Goal: Task Accomplishment & Management: Manage account settings

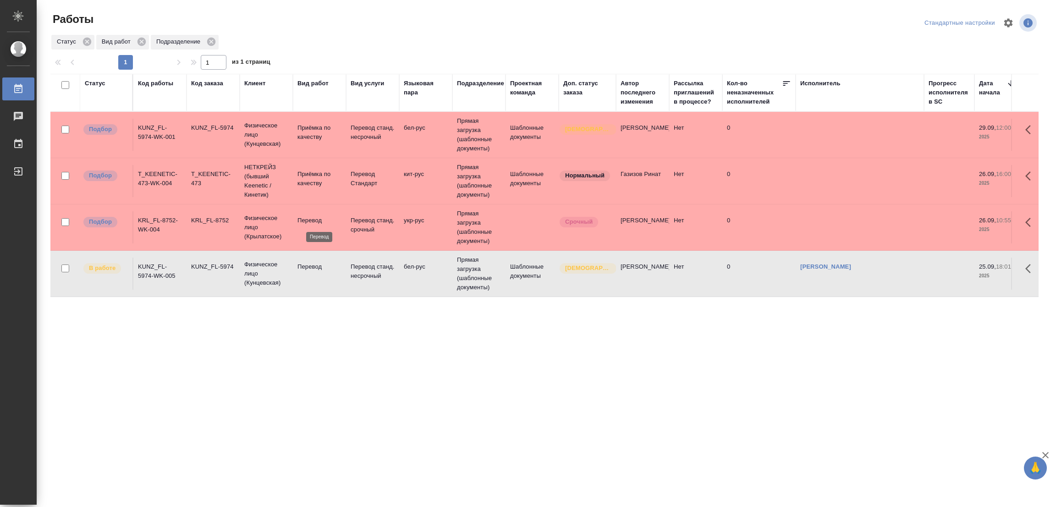
click at [304, 220] on p "Перевод" at bounding box center [319, 220] width 44 height 9
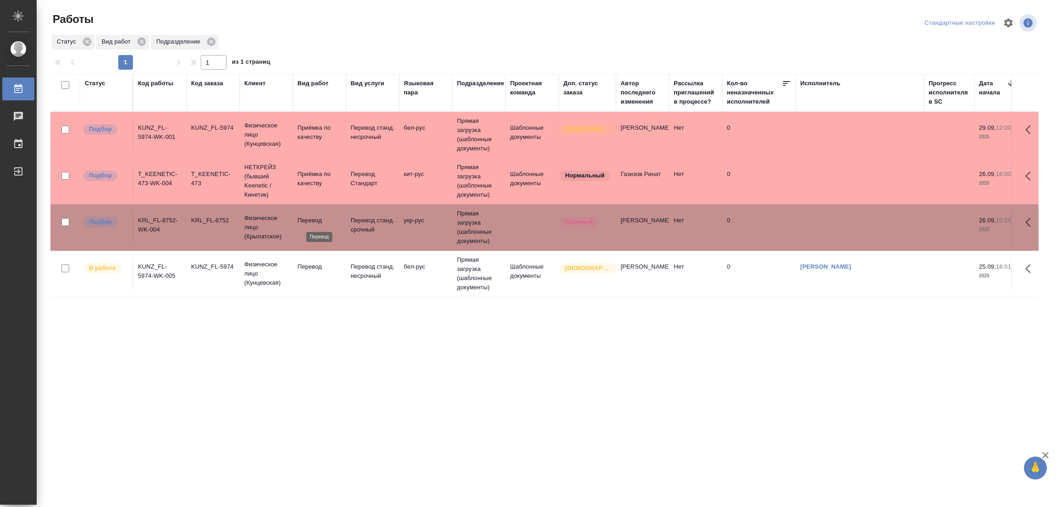
click at [305, 220] on p "Перевод" at bounding box center [319, 220] width 44 height 9
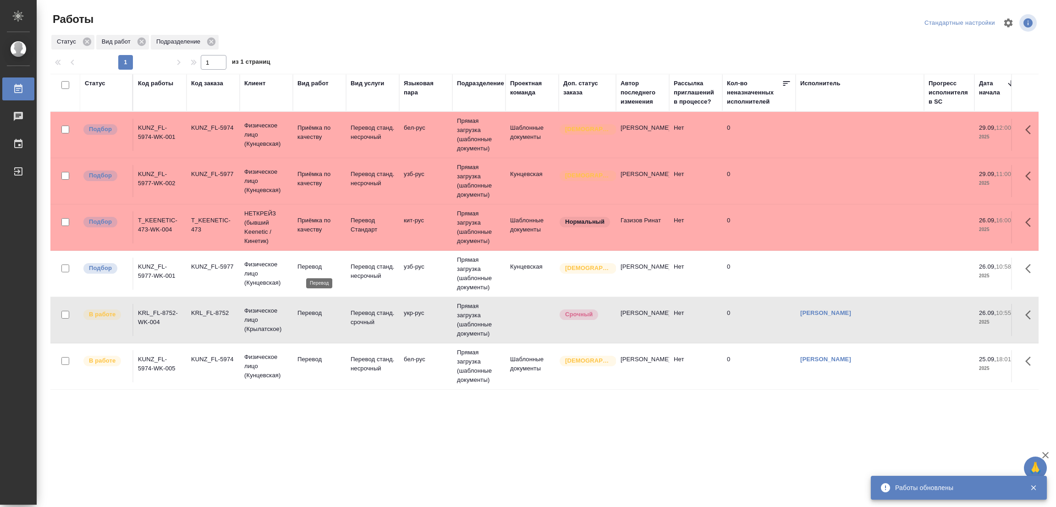
click at [309, 262] on p "Перевод" at bounding box center [319, 266] width 44 height 9
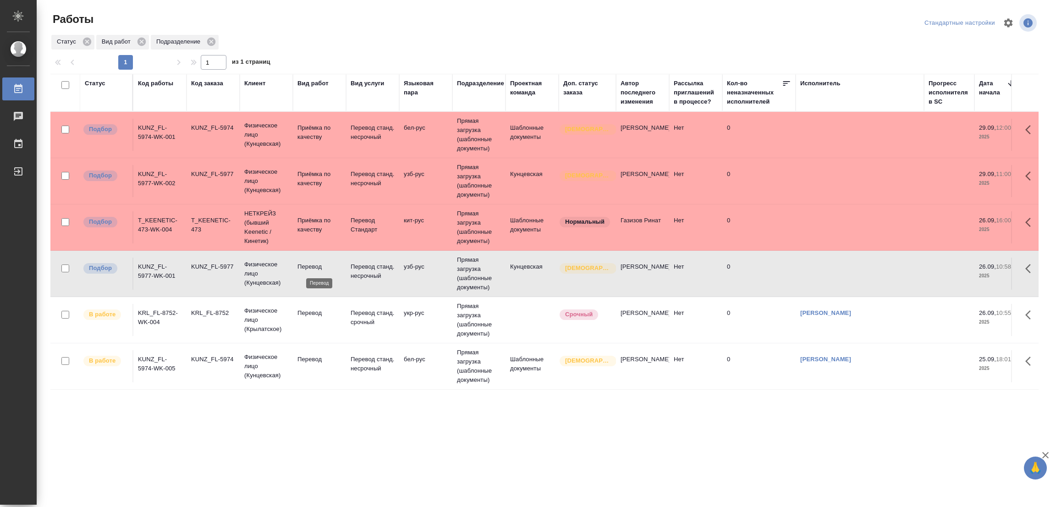
click at [309, 262] on p "Перевод" at bounding box center [319, 266] width 44 height 9
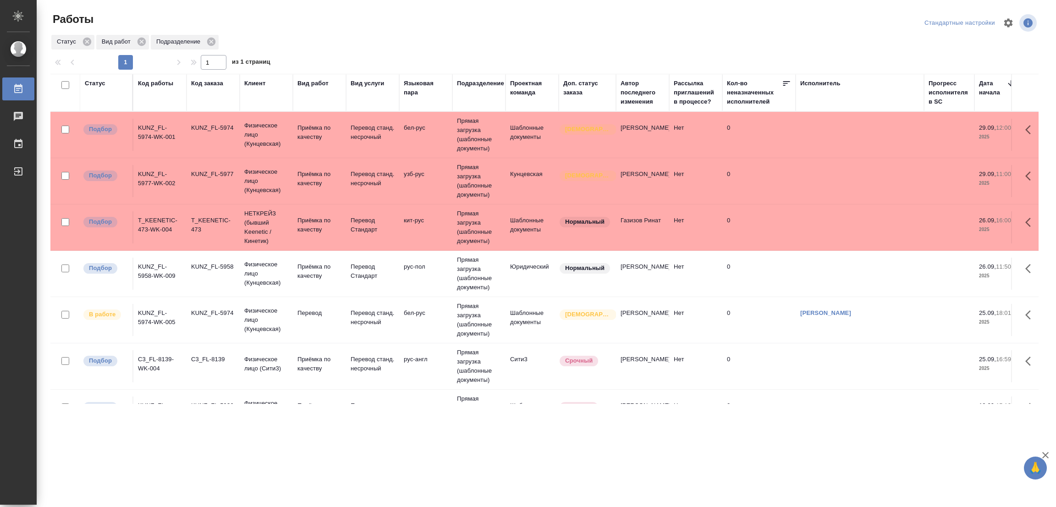
click at [685, 248] on tr "Подбор T_KEENETIC-473-WK-004 T_KEENETIC-473 НЕТКРЕЙЗ (бывший Keenetic / Кинетик…" at bounding box center [989, 227] width 1879 height 46
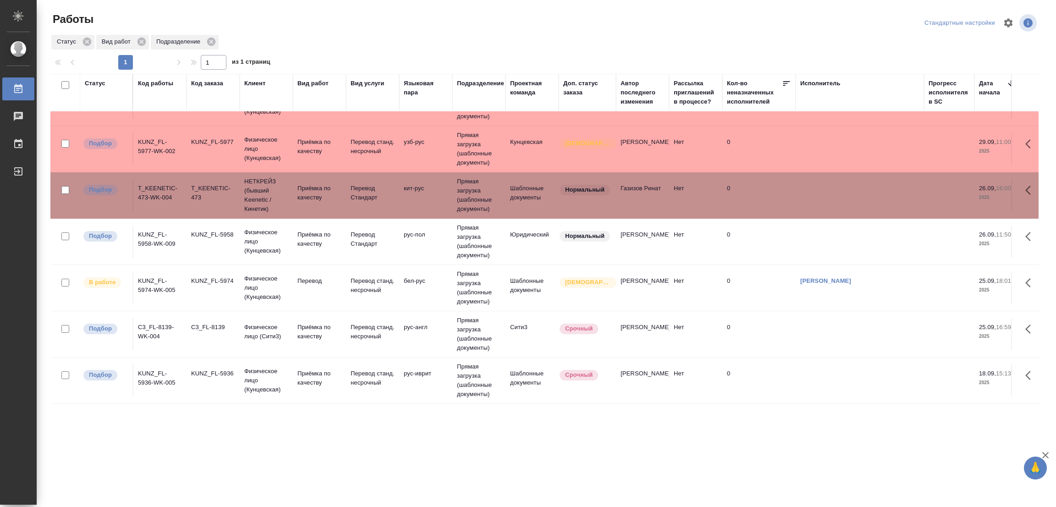
scroll to position [43, 0]
click at [491, 461] on div ".cls-1 fill:#fff; AWATERA Popova Galina Работы 0 Чаты График Выйти Работы Станд…" at bounding box center [528, 253] width 1056 height 507
click at [537, 465] on div ".cls-1 fill:#fff; AWATERA Popova Galina Работы 0 Чаты График Выйти Работы Станд…" at bounding box center [528, 253] width 1056 height 507
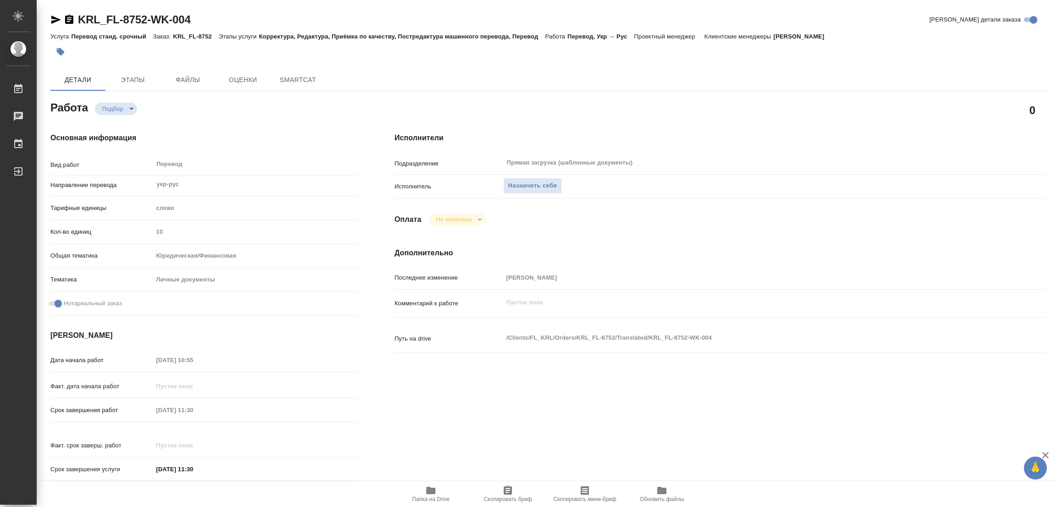
type textarea "x"
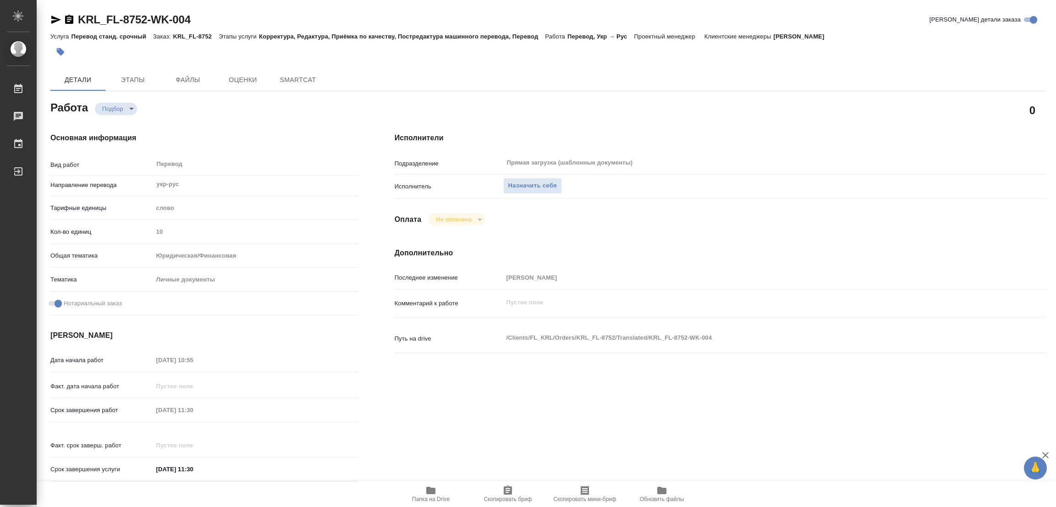
type textarea "x"
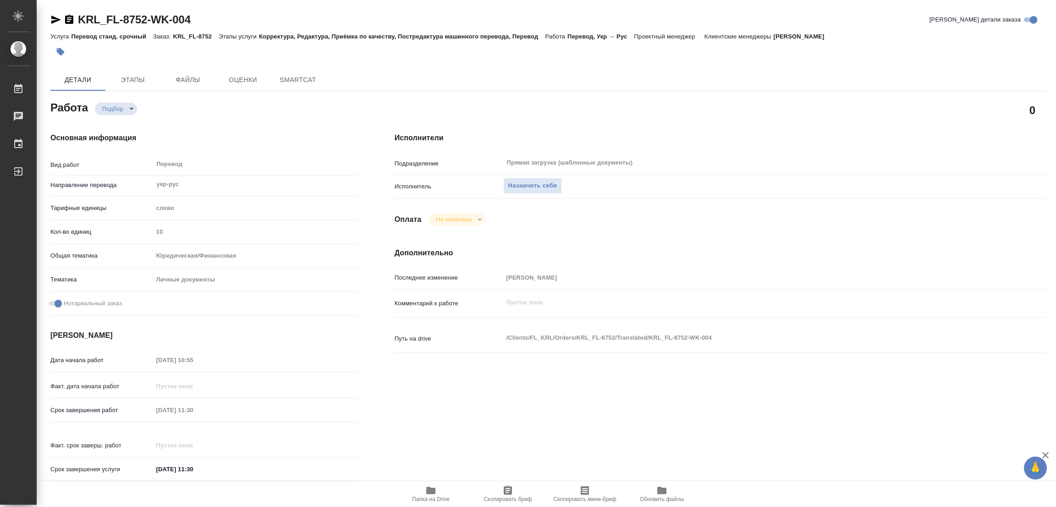
type textarea "x"
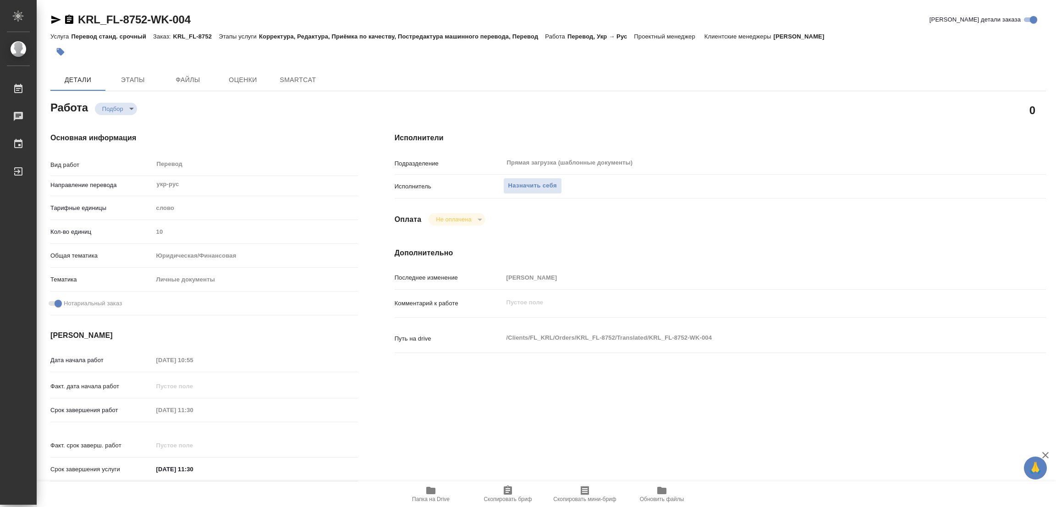
type textarea "x"
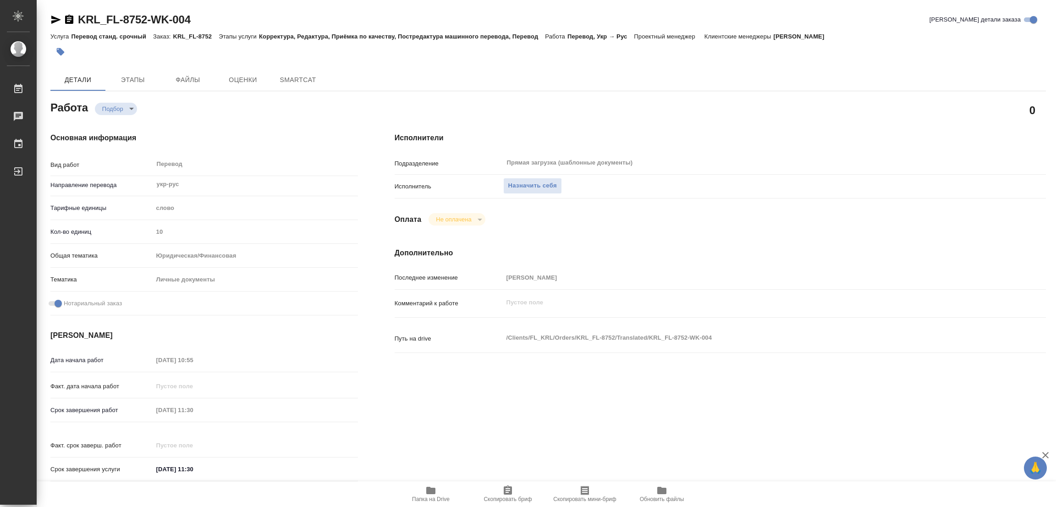
type textarea "x"
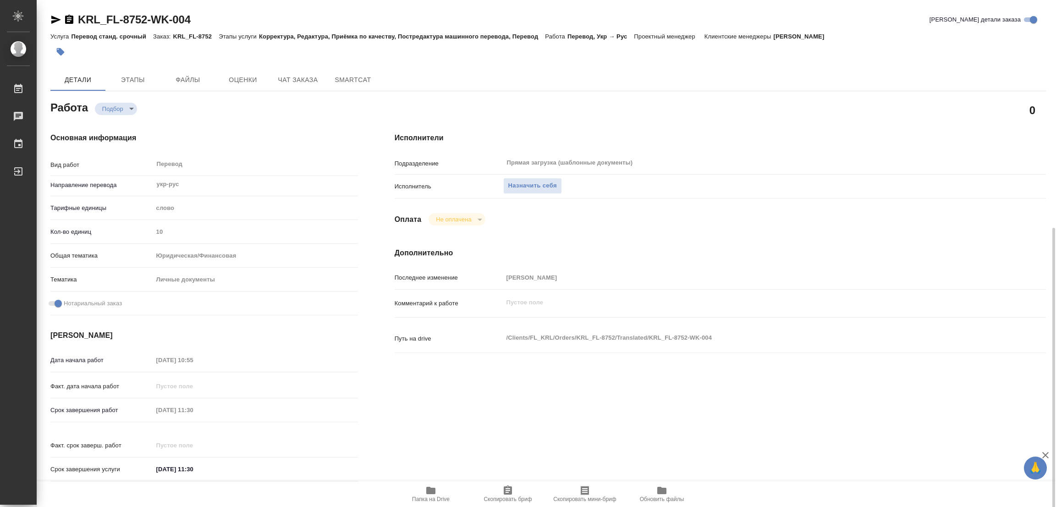
type textarea "x"
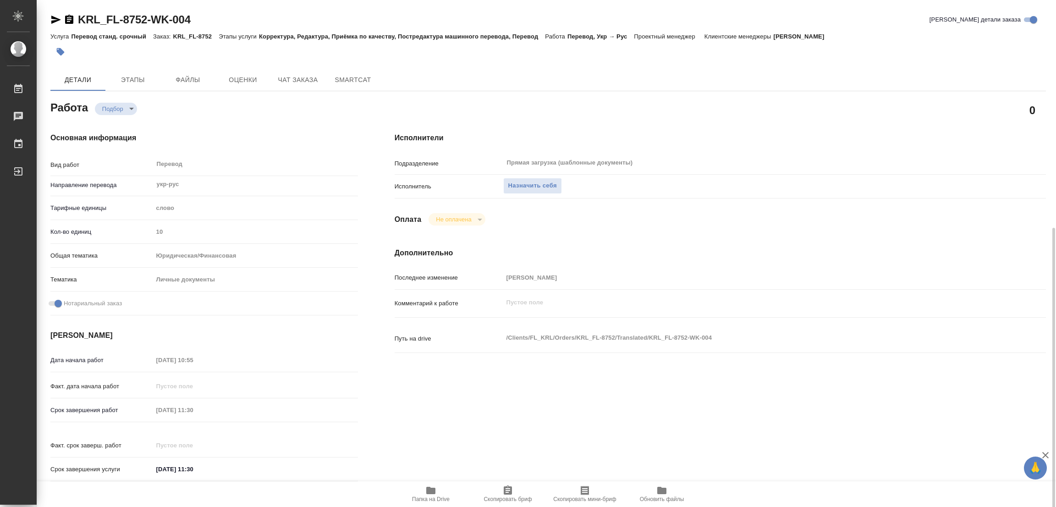
scroll to position [263, 0]
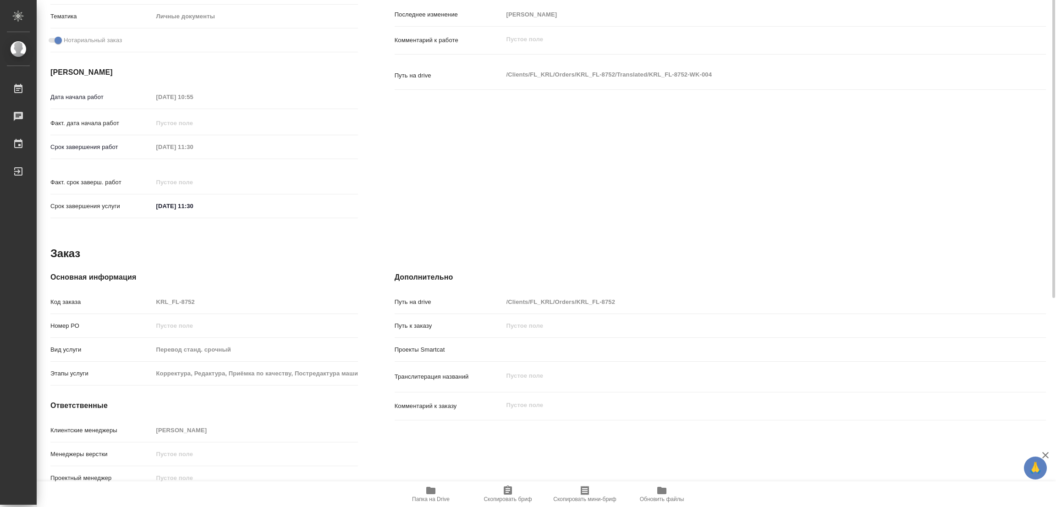
type textarea "x"
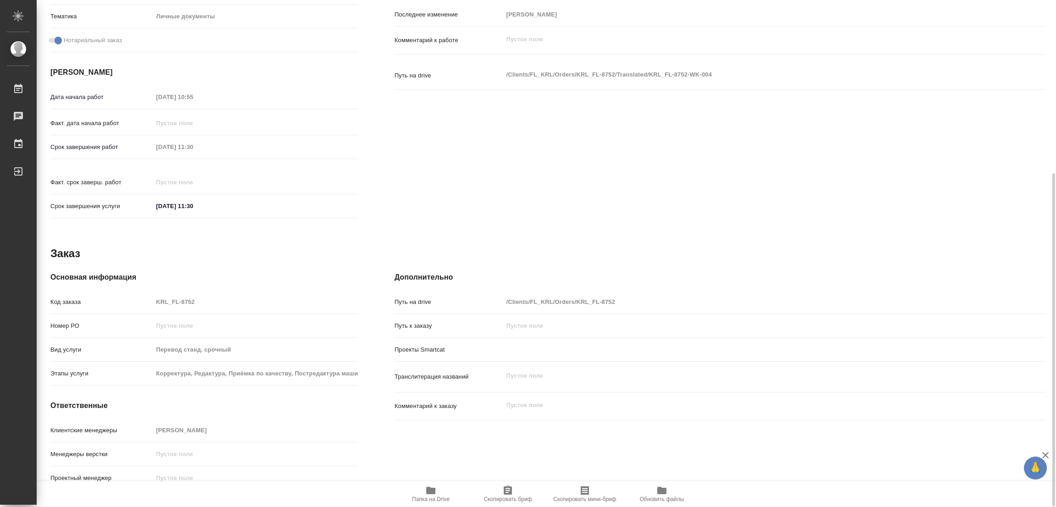
type textarea "x"
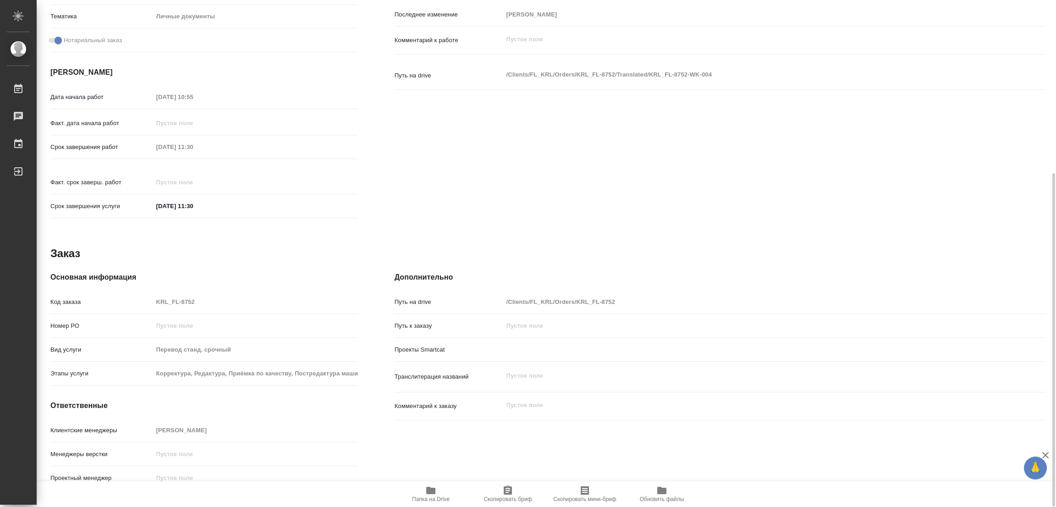
type textarea "x"
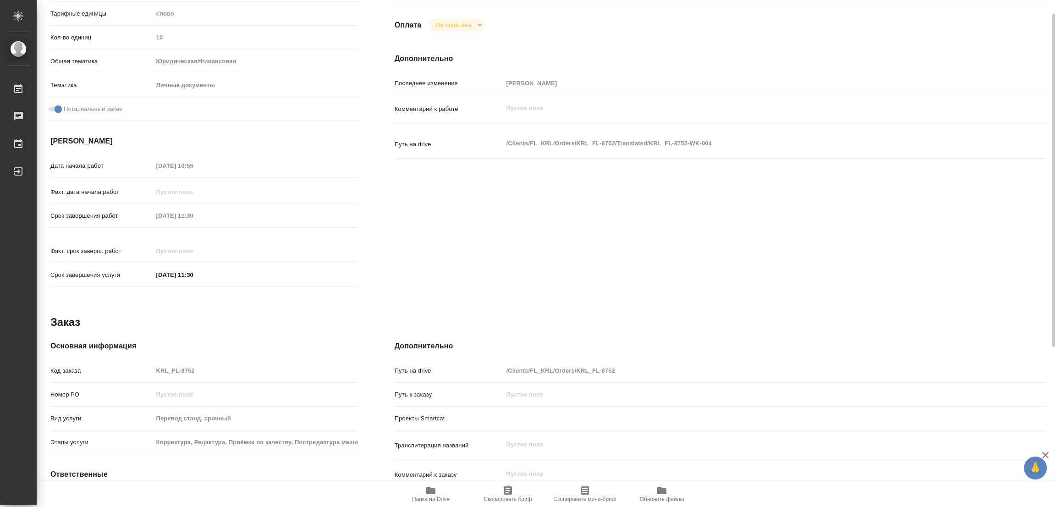
scroll to position [57, 0]
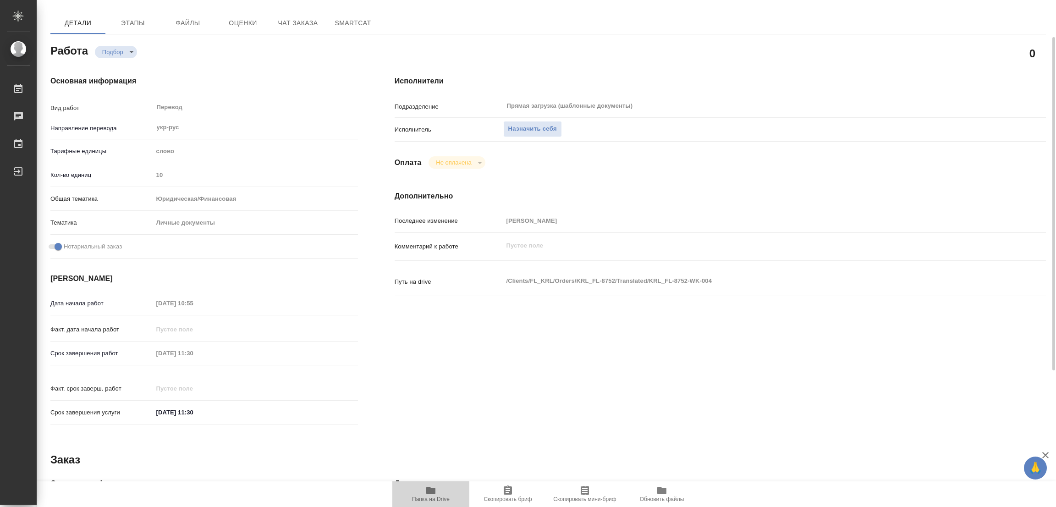
click at [428, 484] on button "Папка на Drive" at bounding box center [430, 494] width 77 height 26
click at [539, 124] on span "Назначить себя" at bounding box center [532, 129] width 49 height 11
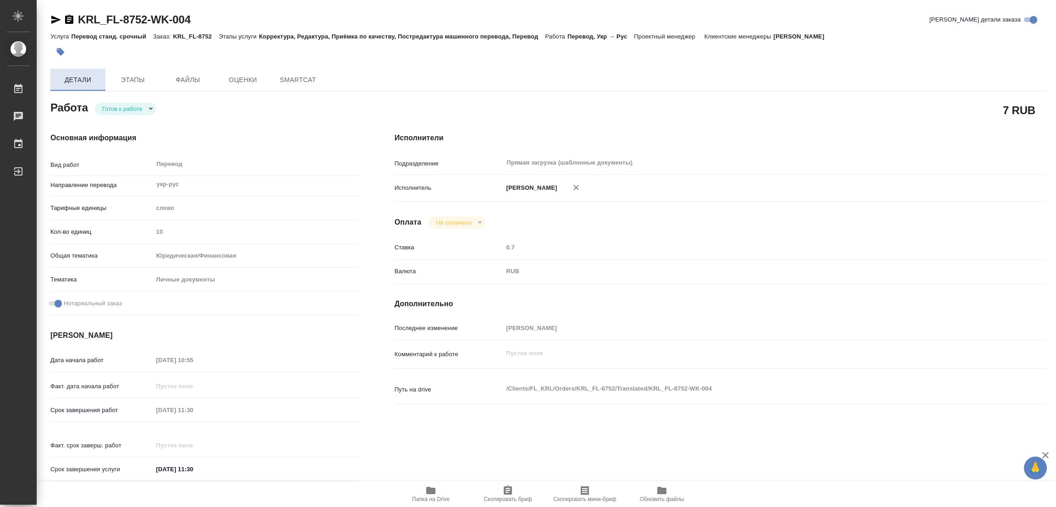
type textarea "x"
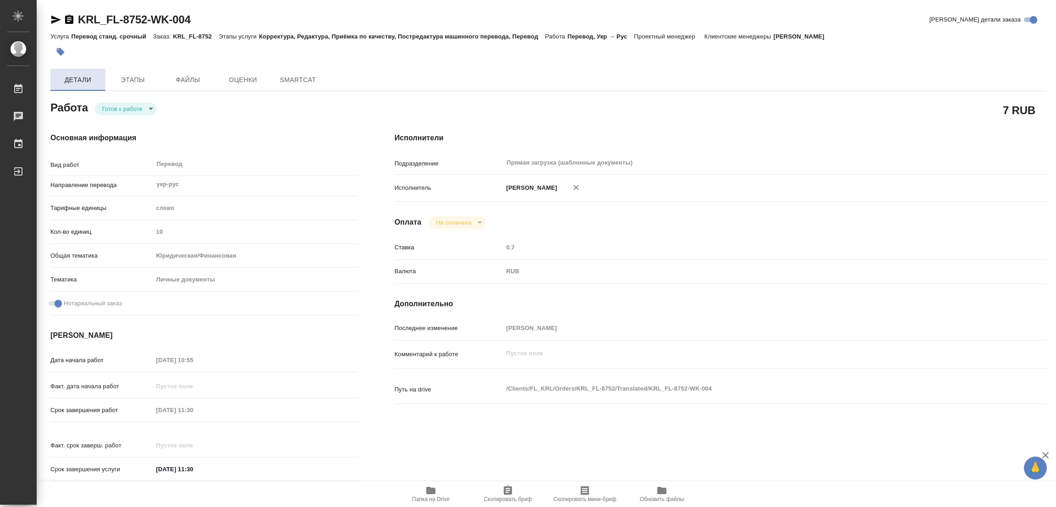
type textarea "x"
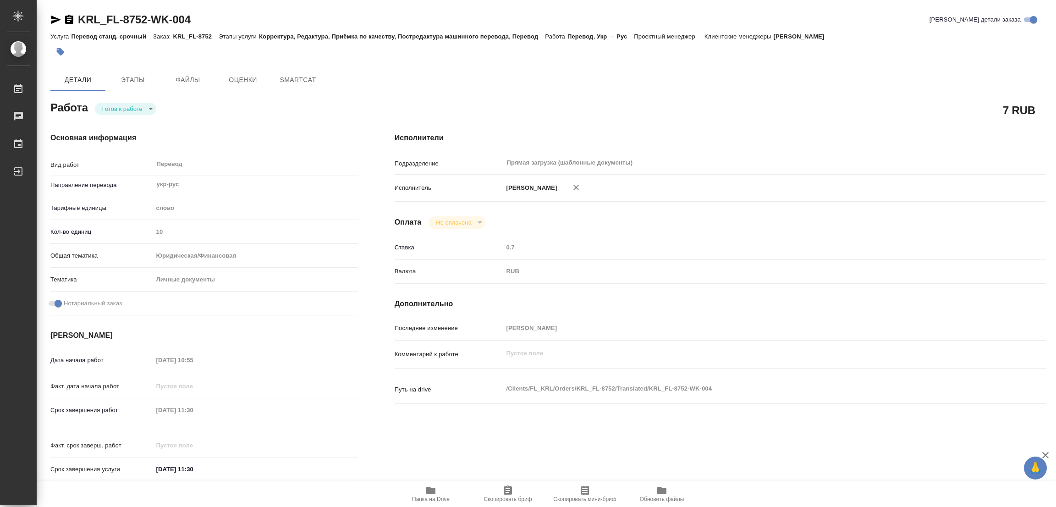
type textarea "x"
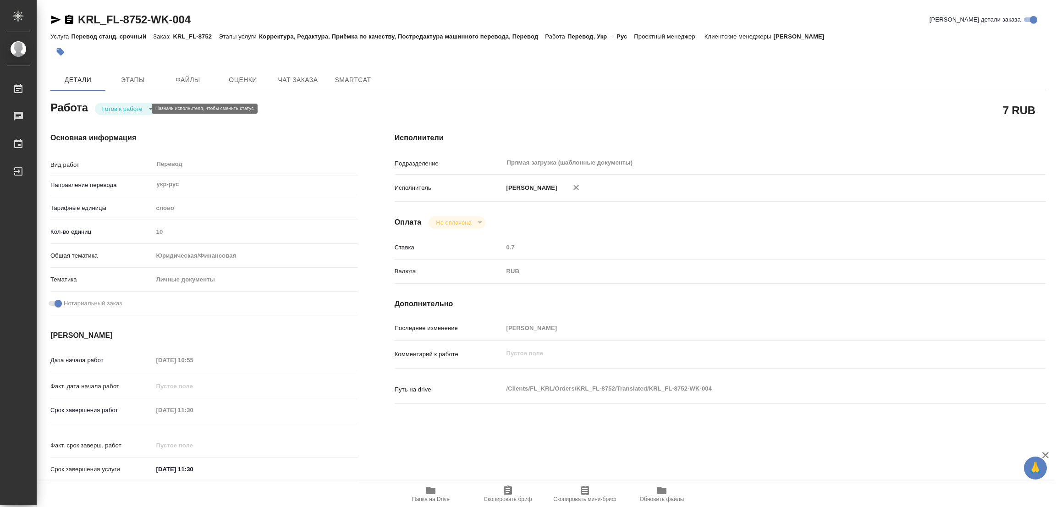
click at [105, 105] on body "🙏 .cls-1 fill:#fff; AWATERA Popova Galina Работы Чаты График Выйти KRL_FL-8752-…" at bounding box center [528, 253] width 1056 height 507
click at [105, 105] on button "В работе" at bounding box center [117, 109] width 30 height 10
type textarea "x"
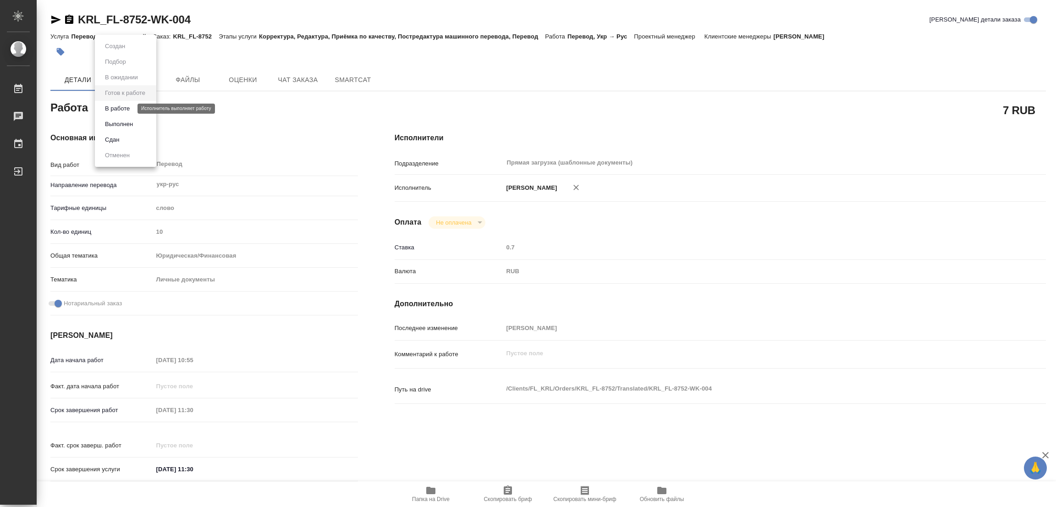
type textarea "x"
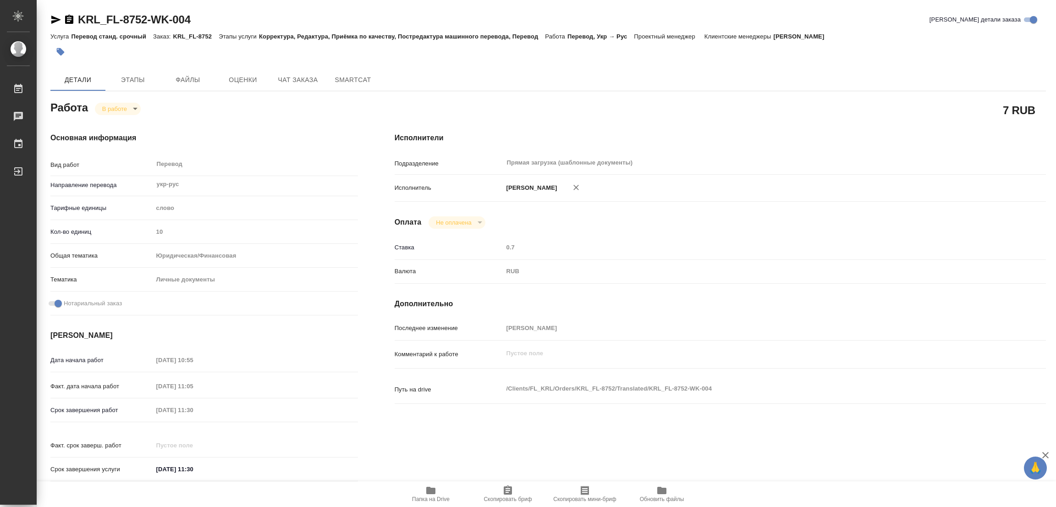
type textarea "x"
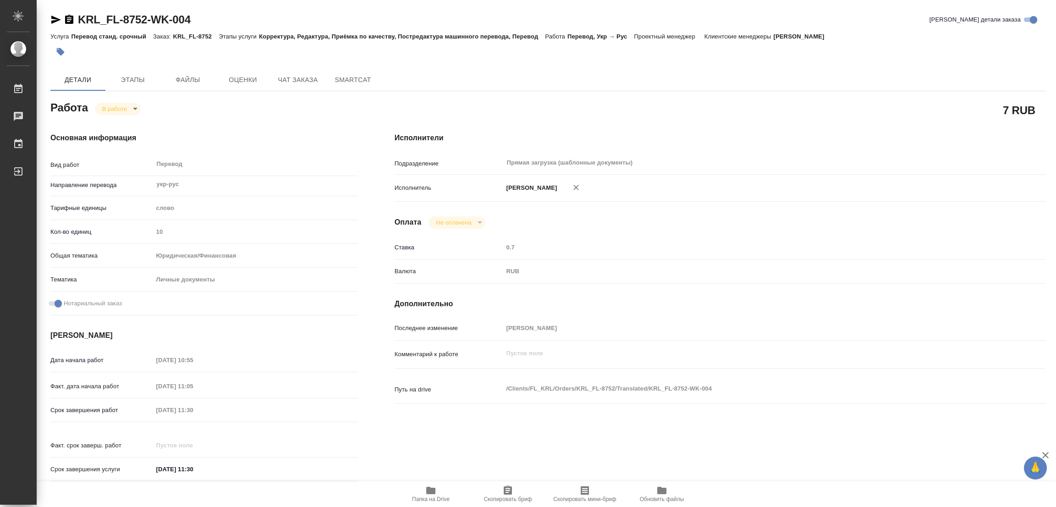
type textarea "x"
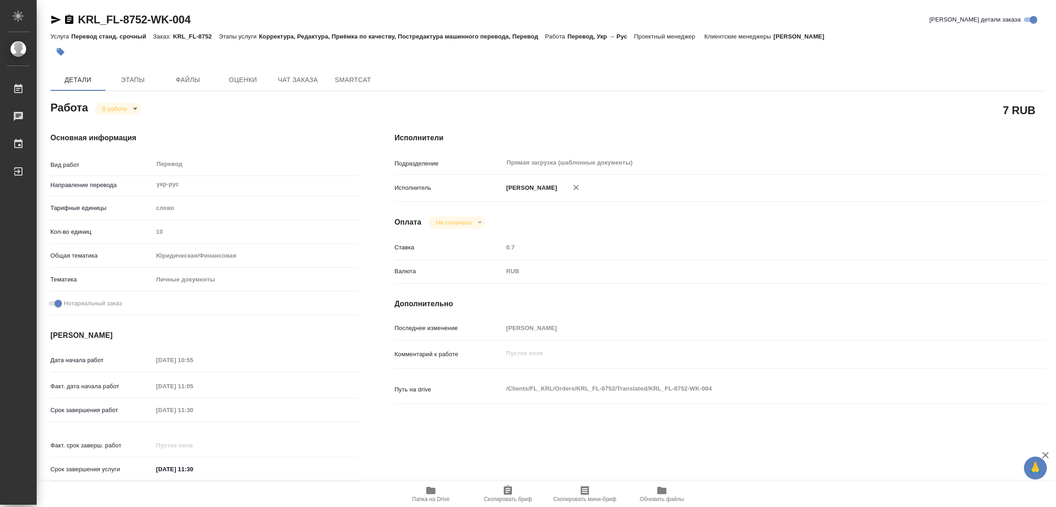
type textarea "x"
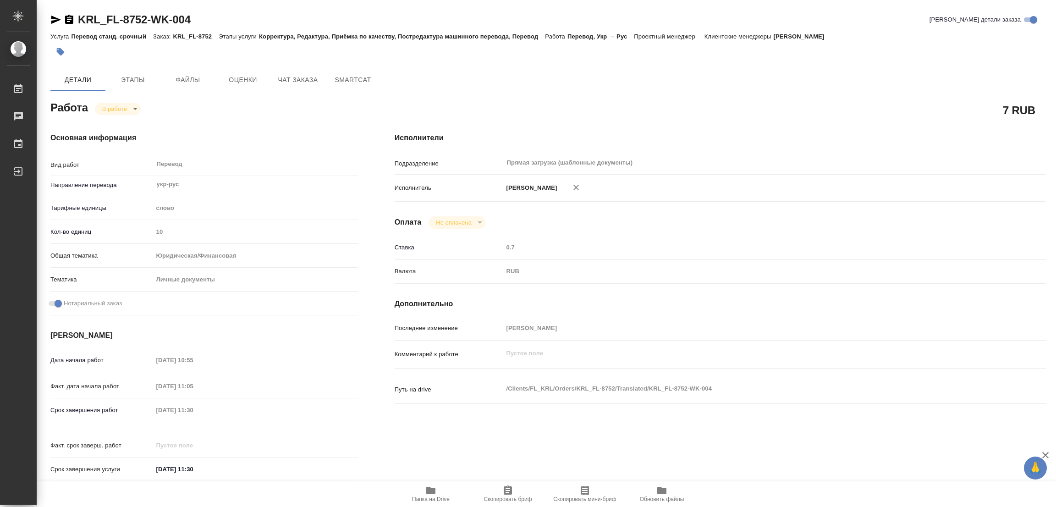
type textarea "x"
drag, startPoint x: 77, startPoint y: 12, endPoint x: 147, endPoint y: 20, distance: 69.6
click at [147, 20] on h2 "KRL_FL-8752-WK-004" at bounding box center [134, 19] width 113 height 15
copy link "KRL_FL-8752"
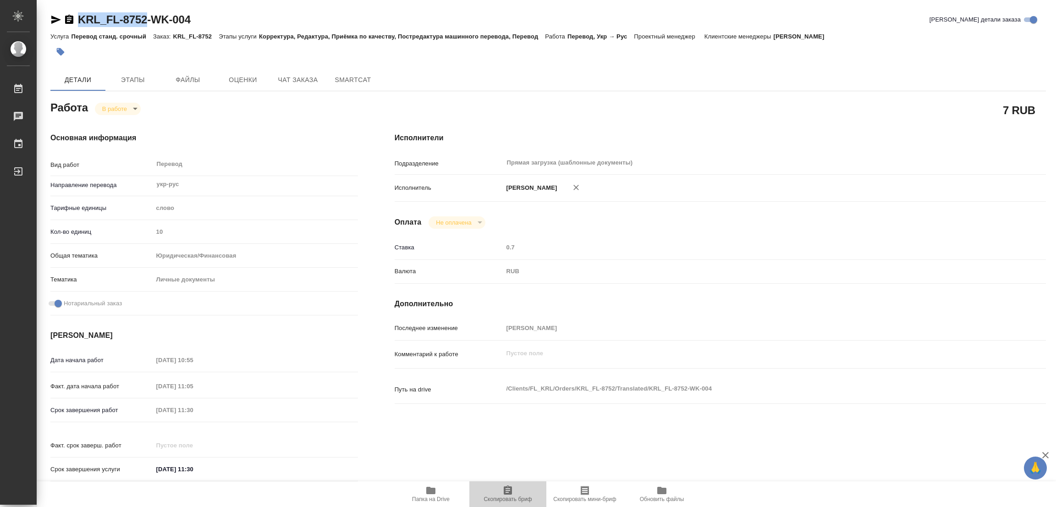
click at [514, 490] on span "Скопировать бриф" at bounding box center [508, 493] width 66 height 17
copy link "KRL_FL-8752"
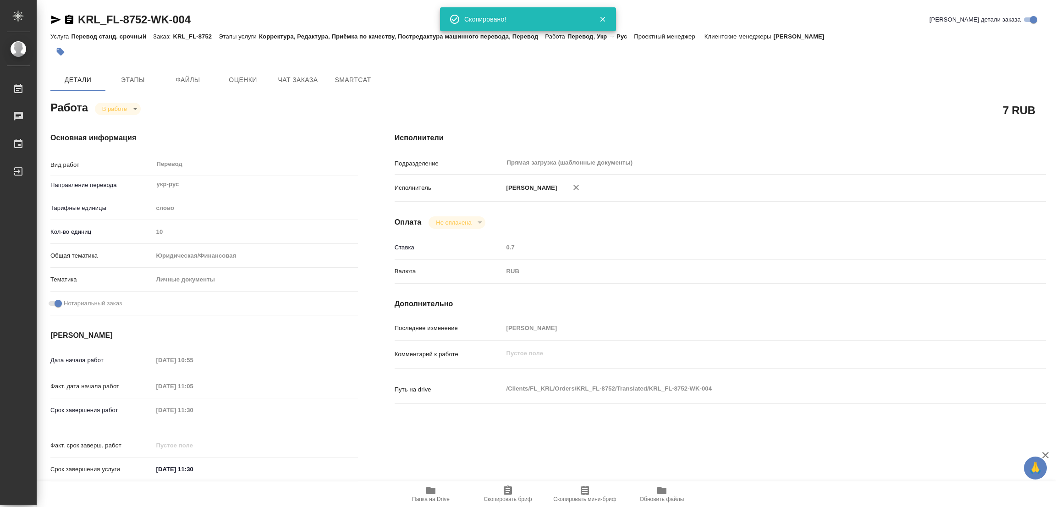
click at [515, 86] on div "Детали Этапы Файлы Оценки Чат заказа SmartCat" at bounding box center [548, 80] width 996 height 22
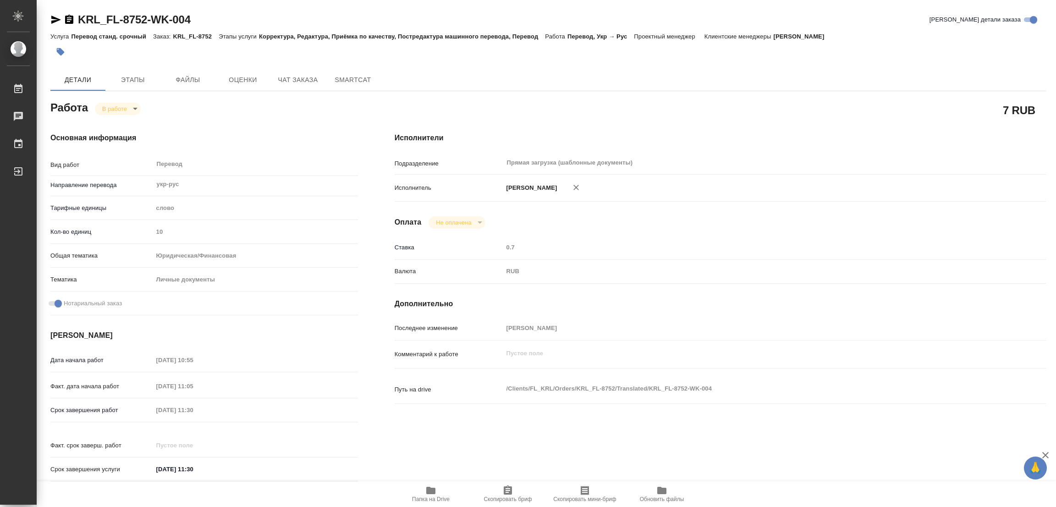
click at [50, 389] on div "Дата начала работ 26.09.2025 10:55 Факт. дата начала работ 26.09.2025 11:05 Сро…" at bounding box center [204, 419] width 308 height 135
click at [303, 17] on div "KRL_FL-8752-WK-004 Кратко детали заказа" at bounding box center [548, 19] width 996 height 15
click at [142, 78] on span "Этапы" at bounding box center [133, 79] width 44 height 11
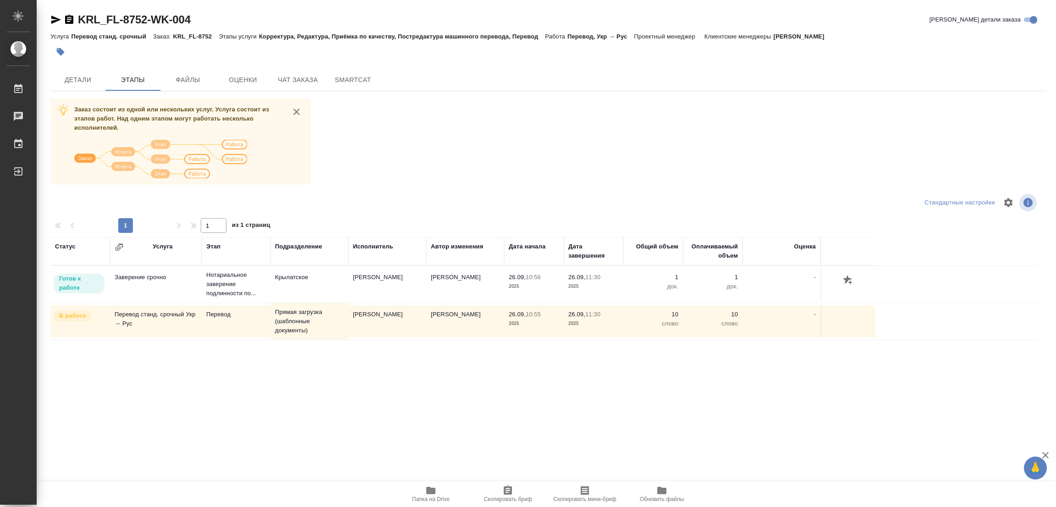
click at [620, 89] on div "Детали Этапы Файлы Оценки Чат заказа SmartCat" at bounding box center [548, 80] width 996 height 22
click at [73, 81] on span "Детали" at bounding box center [78, 79] width 44 height 11
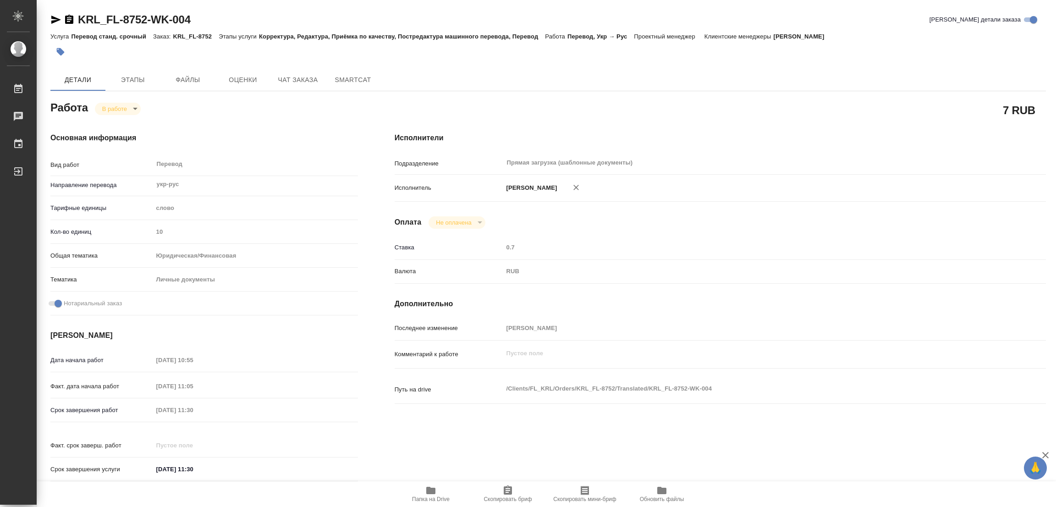
type textarea "x"
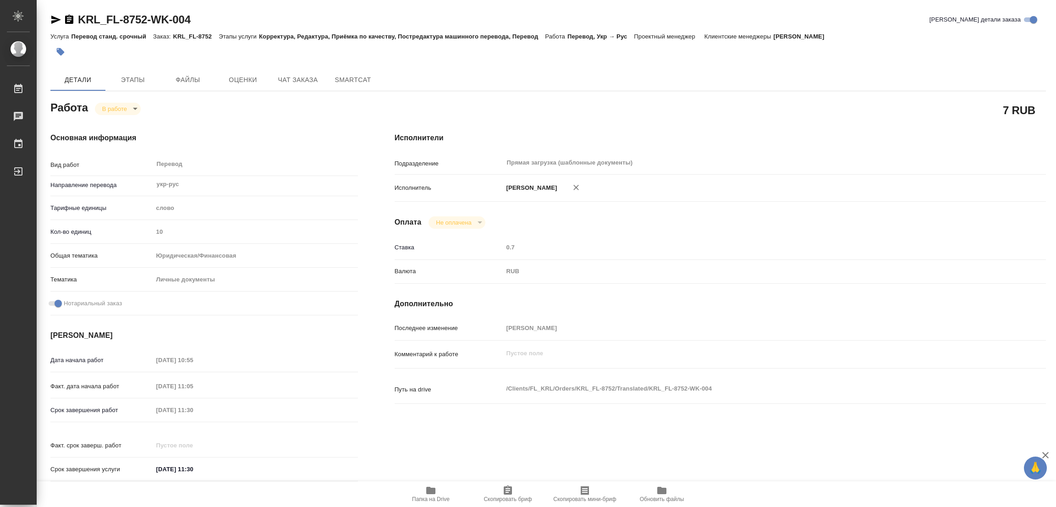
type textarea "x"
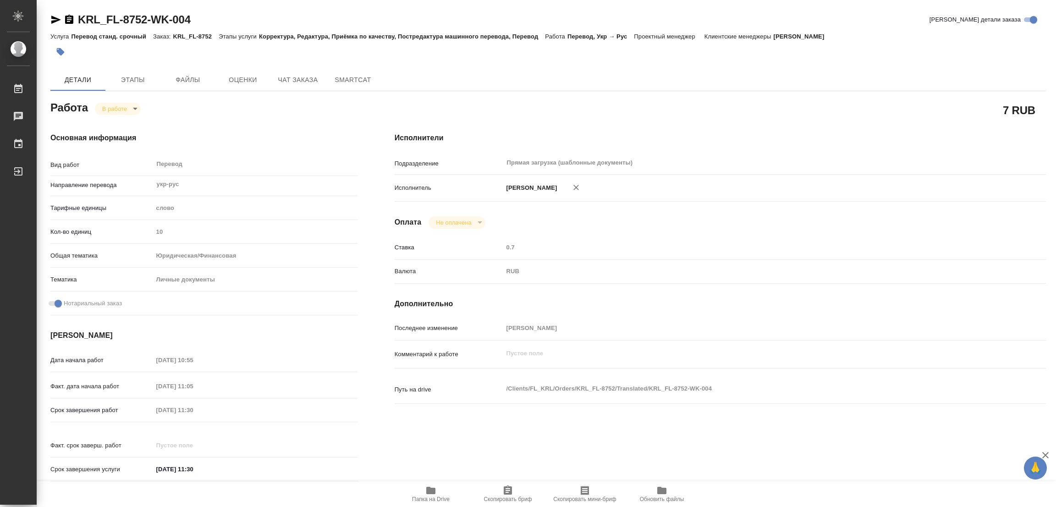
click at [119, 104] on body "🙏 .cls-1 fill:#fff; AWATERA Popova Galina Работы 0 Чаты График Выйти KRL_FL-875…" at bounding box center [528, 253] width 1056 height 507
click at [120, 121] on button "Выполнен" at bounding box center [118, 124] width 33 height 10
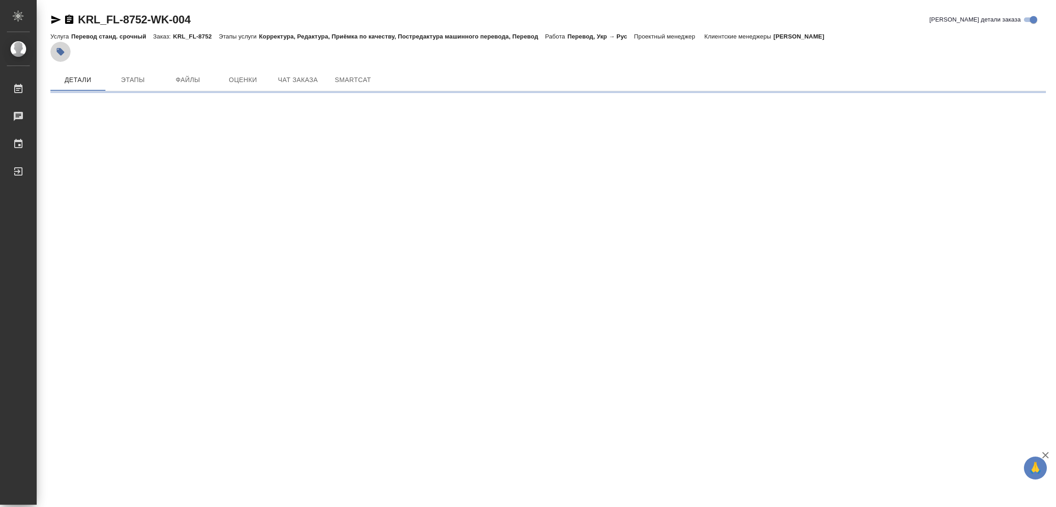
click at [58, 53] on icon "button" at bounding box center [60, 51] width 9 height 9
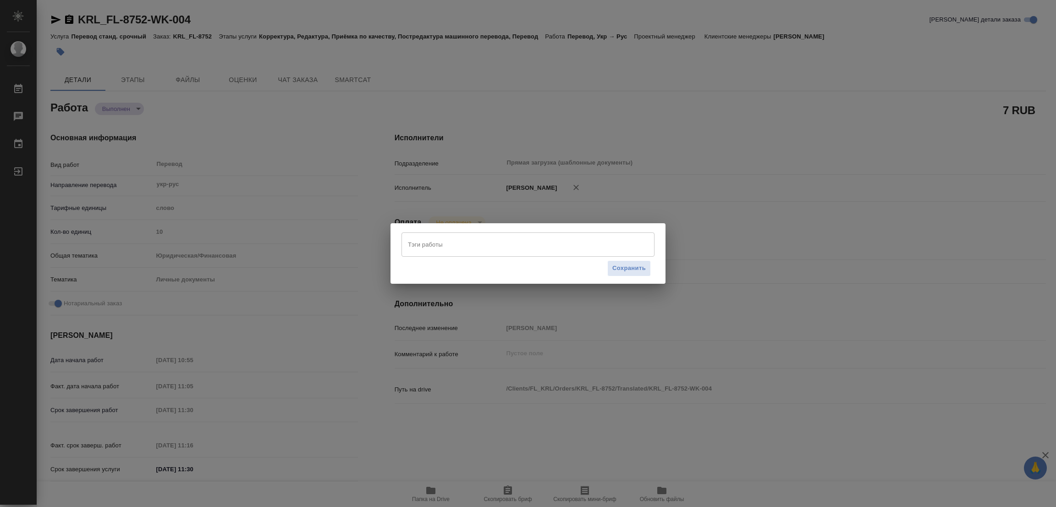
type textarea "x"
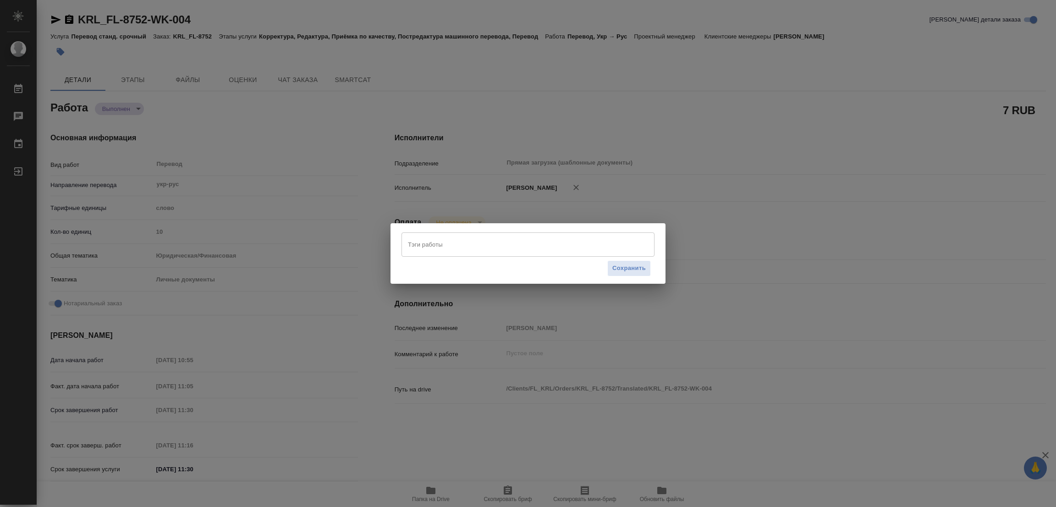
type textarea "x"
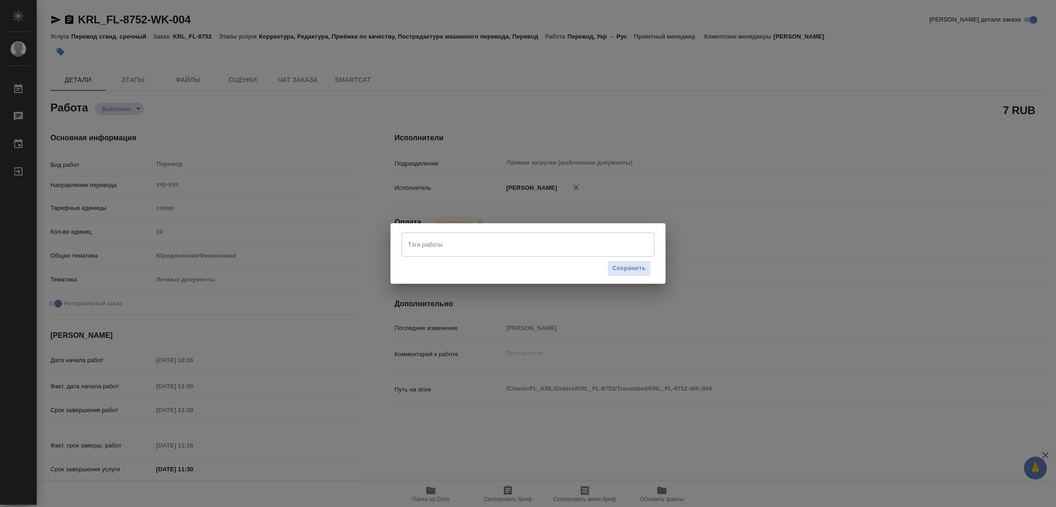
type textarea "x"
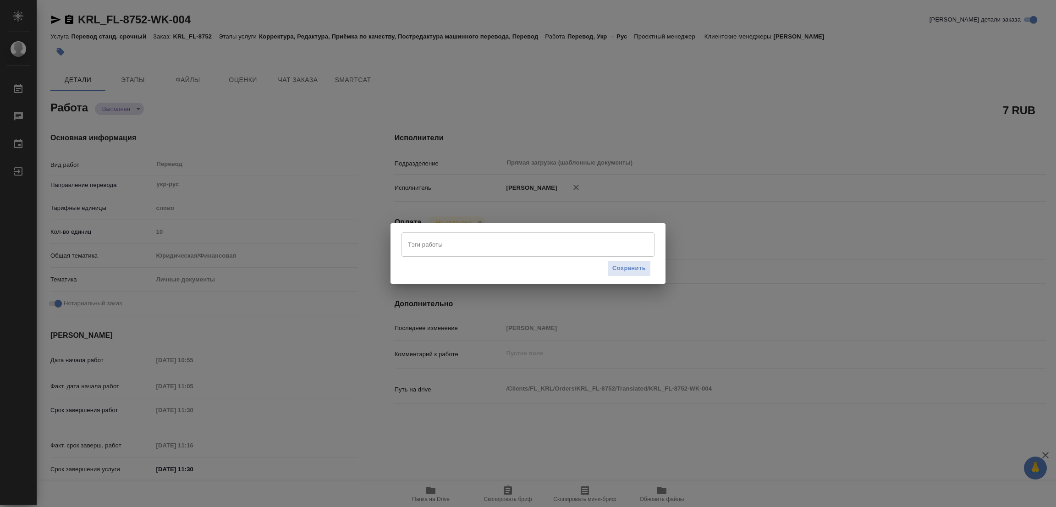
click at [416, 248] on input "Тэги работы" at bounding box center [519, 245] width 227 height 16
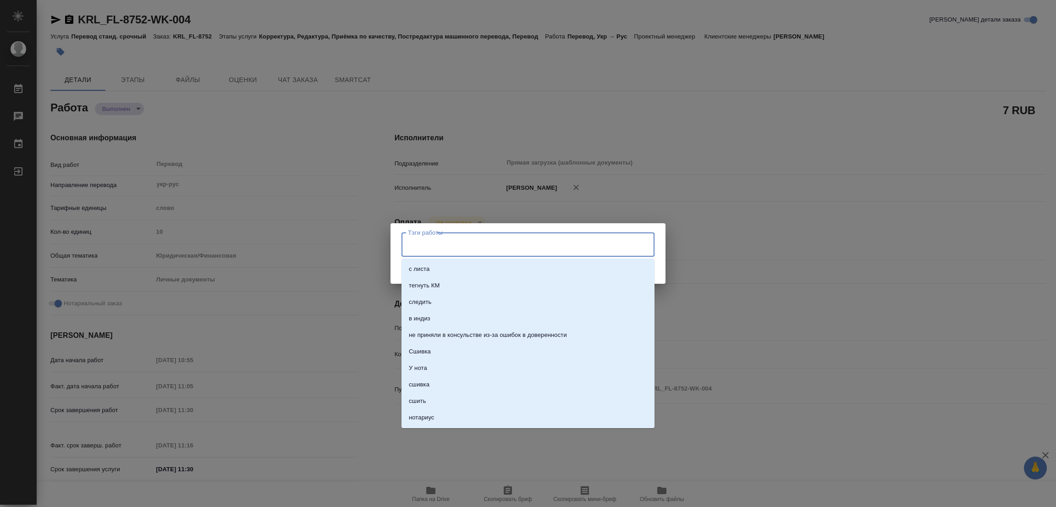
type textarea "x"
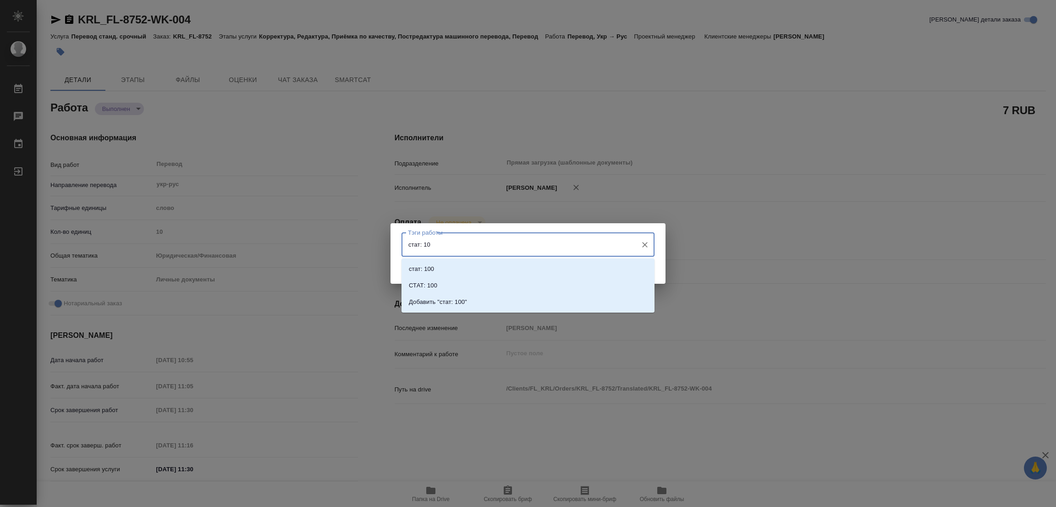
type input "стат: 100"
click at [461, 300] on p "Добавить "стат: 100"" at bounding box center [438, 301] width 58 height 9
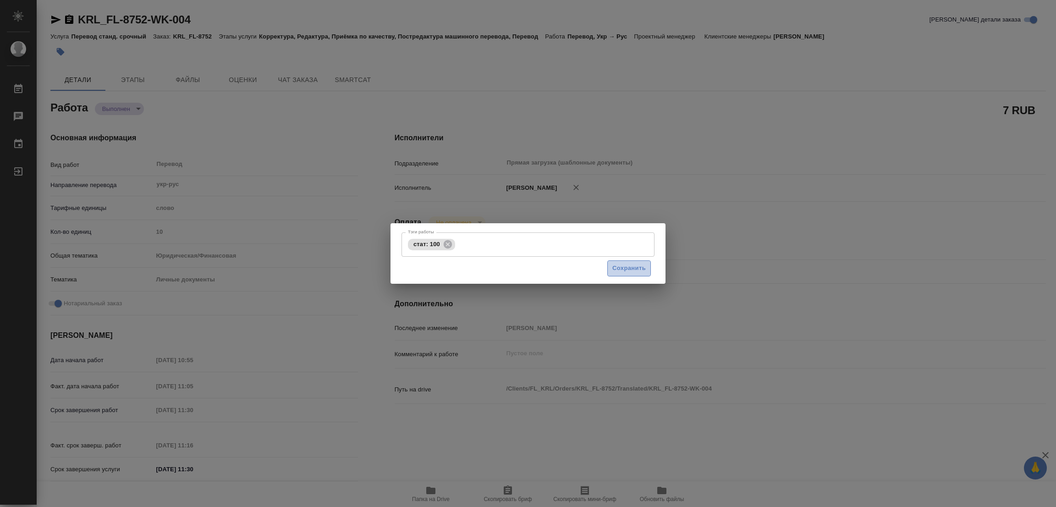
click at [628, 266] on span "Сохранить" at bounding box center [628, 268] width 33 height 11
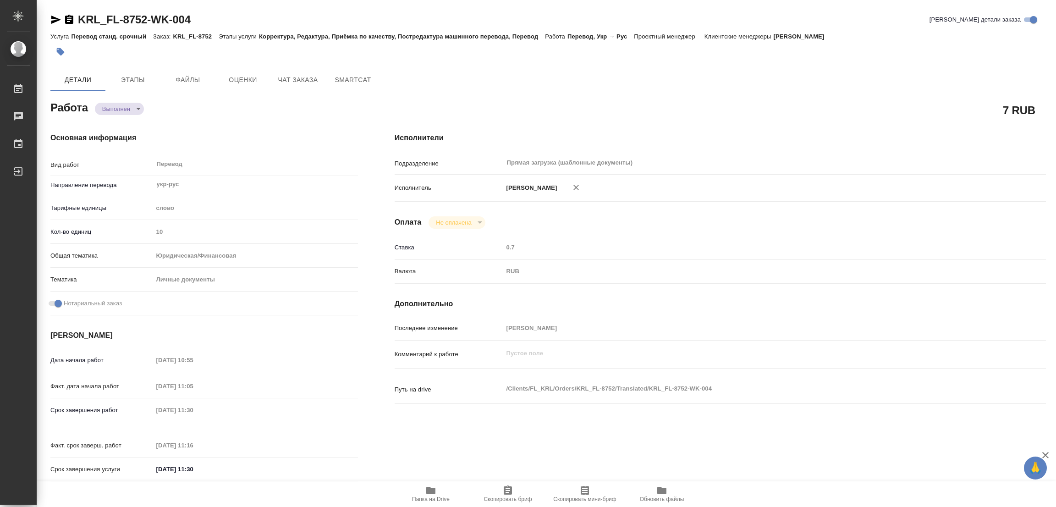
type input "completed"
type textarea "Перевод"
type textarea "x"
type input "укр-рус"
type input "5a8b1489cc6b4906c91bfd90"
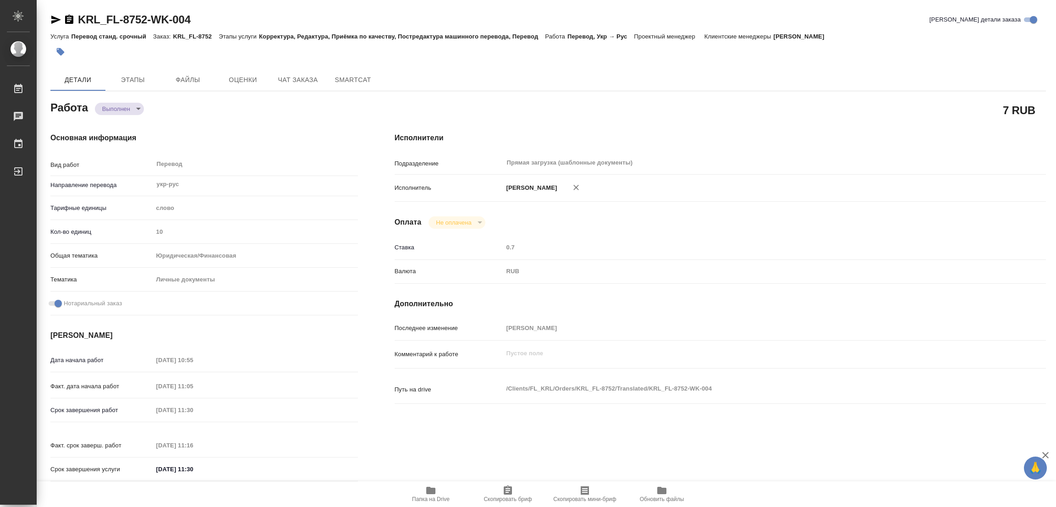
type input "10"
type input "yr-fn"
type input "5a8b8b956a9677013d343cfe"
checkbox input "true"
type input "26.09.2025 10:55"
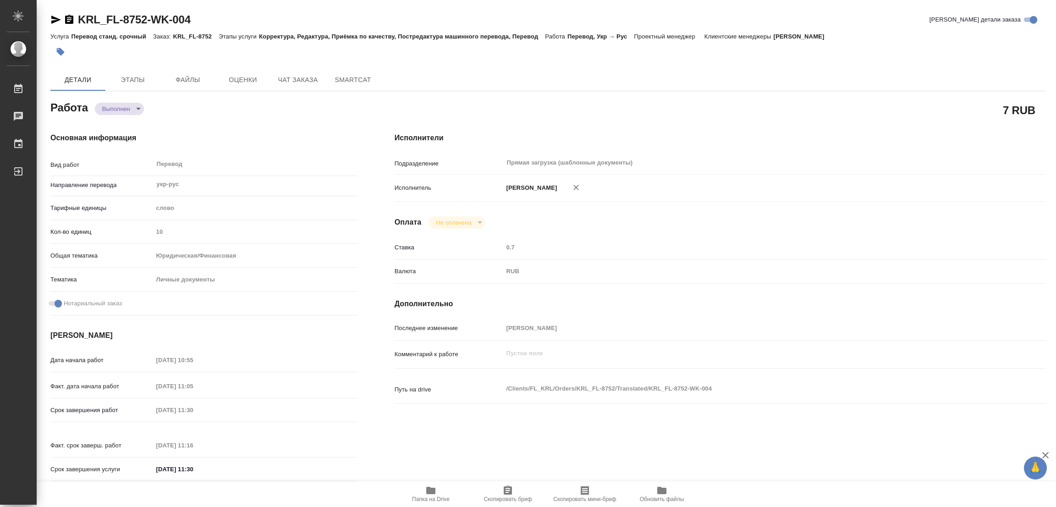
type input "26.09.2025 11:05"
type input "26.09.2025 11:30"
type input "26.09.2025 11:16"
type input "26.09.2025 11:30"
type input "Прямая загрузка (шаблонные документы)"
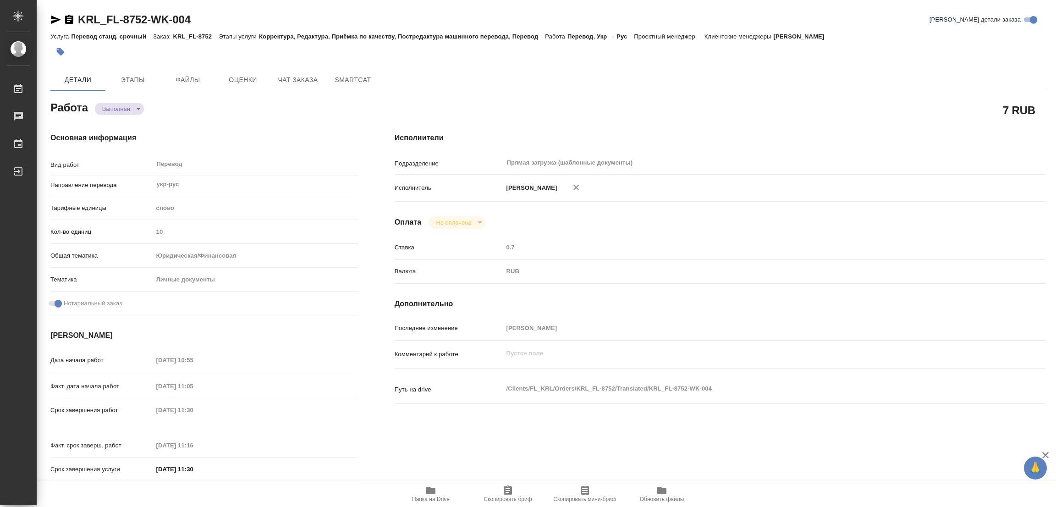
type input "notPayed"
type input "0.7"
type input "RUB"
type input "Попова Галина"
type textarea "x"
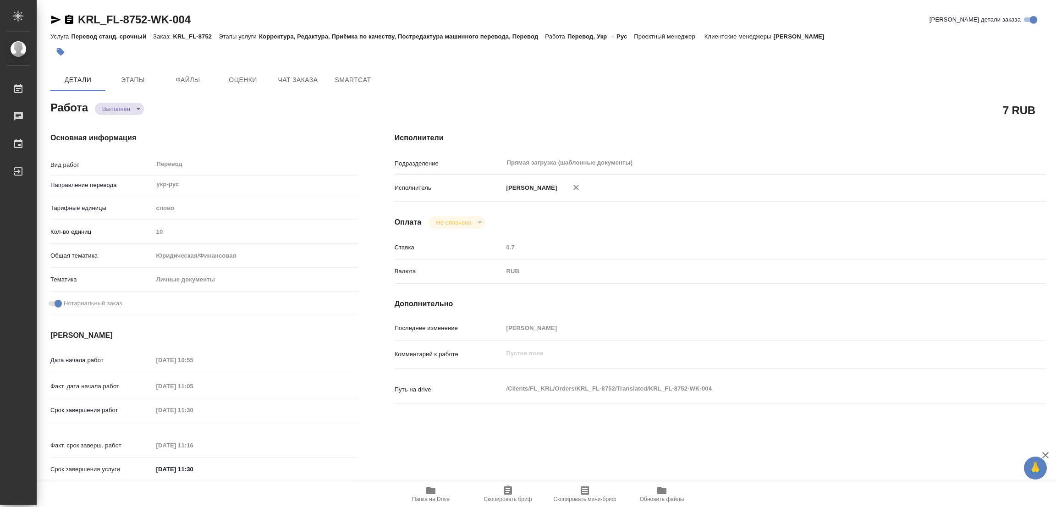
type textarea "/Clients/FL_KRL/Orders/KRL_FL-8752/Translated/KRL_FL-8752-WK-004"
type textarea "x"
type input "KRL_FL-8752"
type input "Перевод станд. срочный"
type input "Корректура, Редактура, Приёмка по качеству, Постредактура машинного перевода, П…"
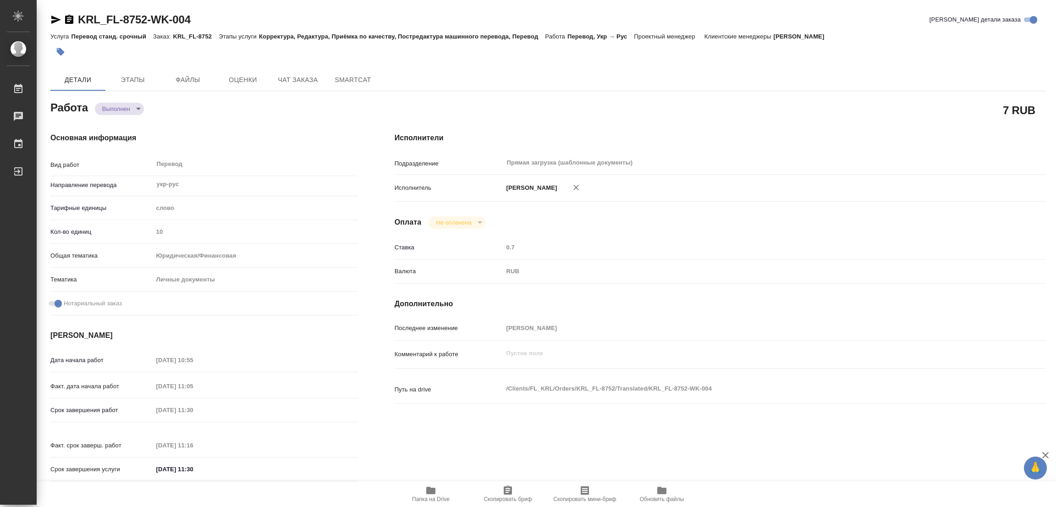
type input "Касымов Тимур"
type input "/Clients/FL_KRL/Orders/KRL_FL-8752"
type textarea "x"
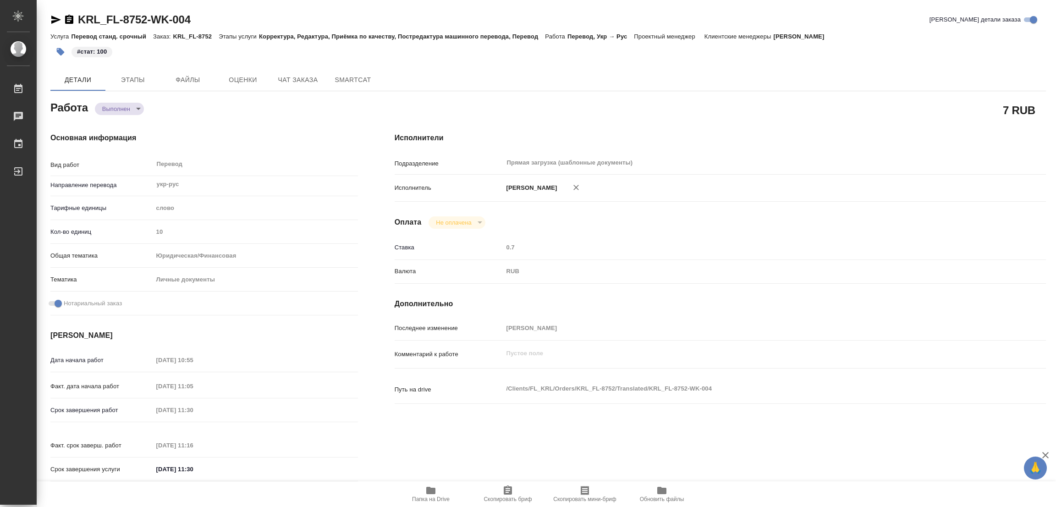
type textarea "x"
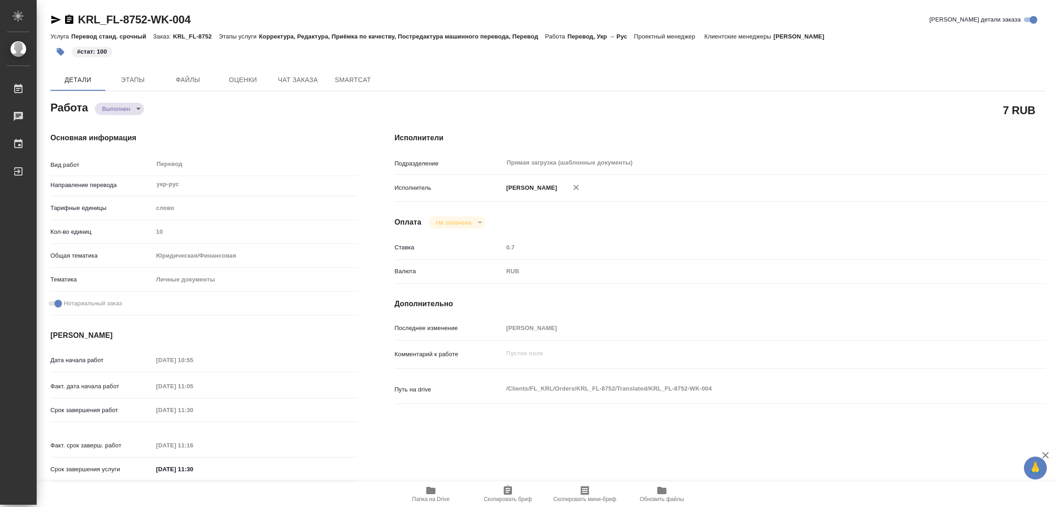
type textarea "x"
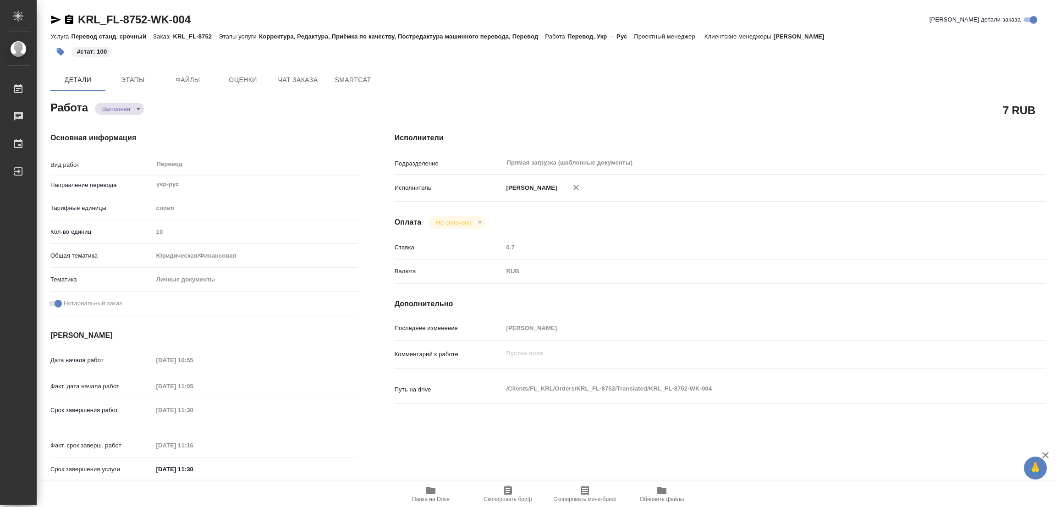
type textarea "x"
click at [600, 60] on div "#стат: 100" at bounding box center [382, 52] width 664 height 20
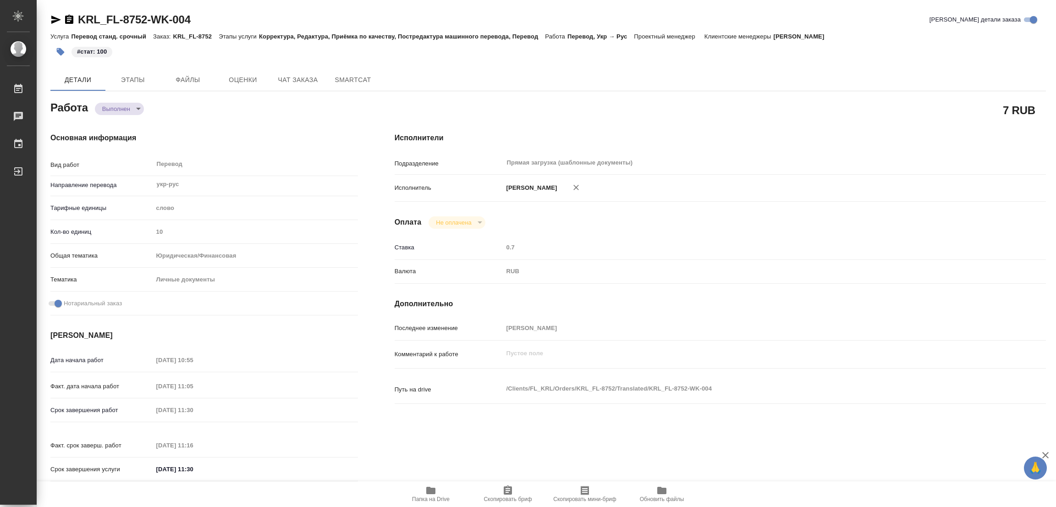
click at [256, 124] on div "Основная информация Вид работ Перевод x ​ Направление перевода укр-рус ​ Тарифн…" at bounding box center [204, 309] width 344 height 391
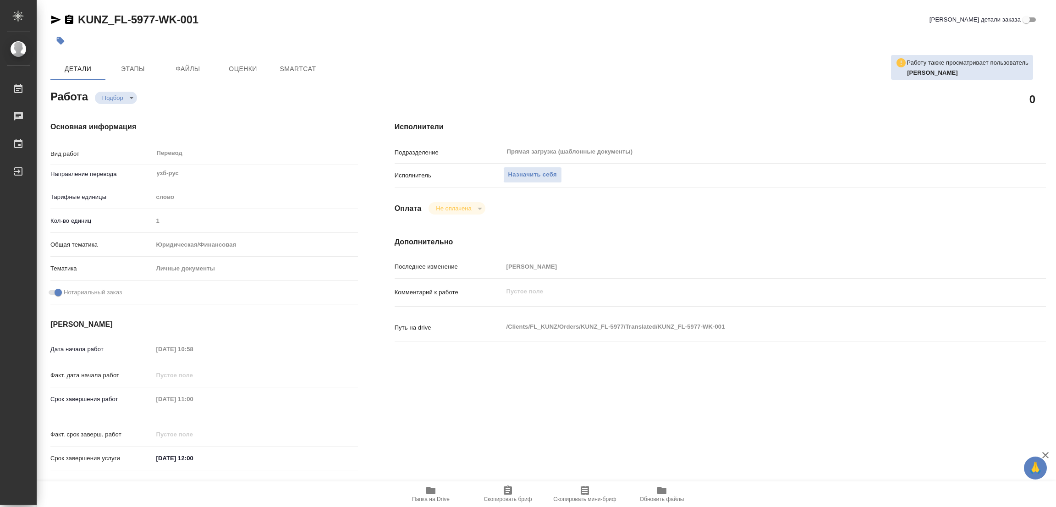
type textarea "x"
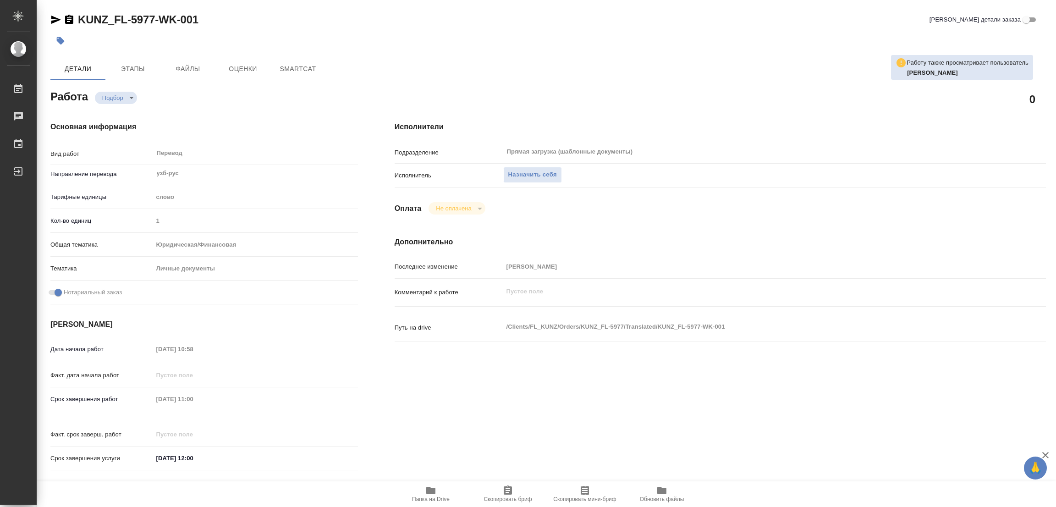
type textarea "x"
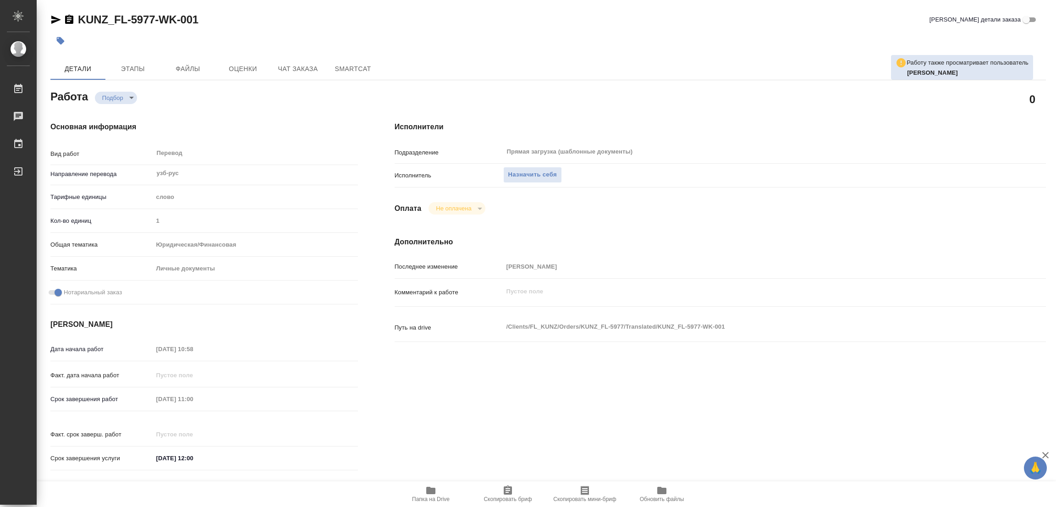
type textarea "x"
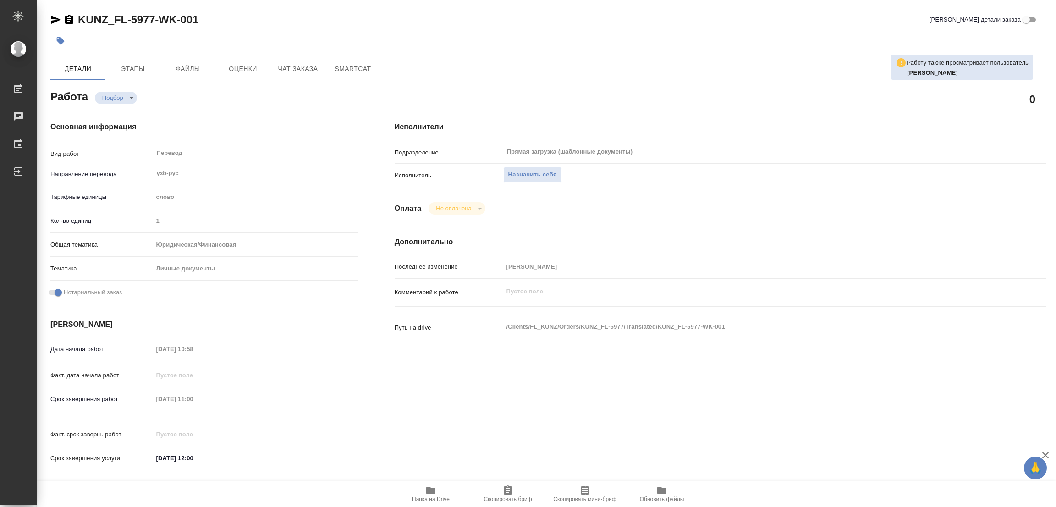
type textarea "x"
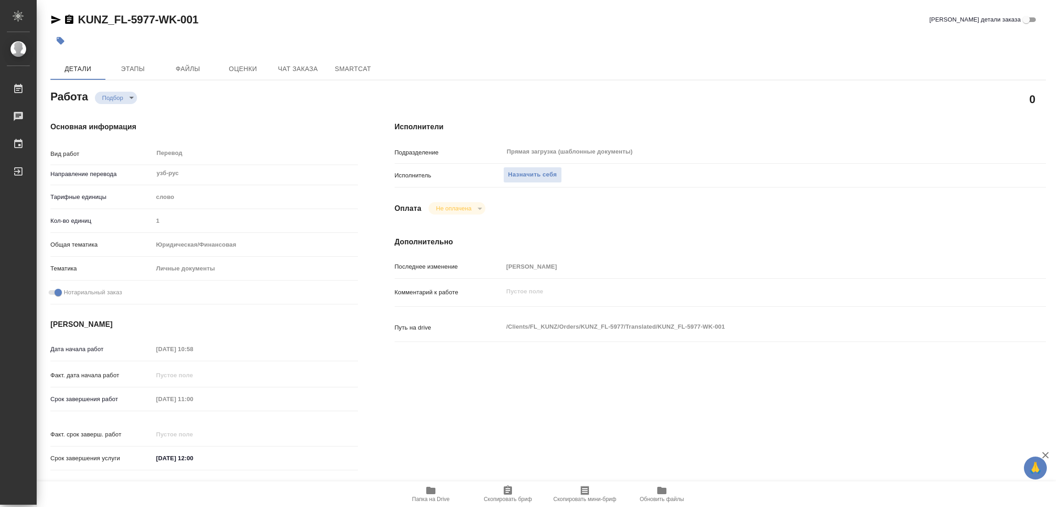
click at [426, 485] on icon "button" at bounding box center [430, 490] width 11 height 11
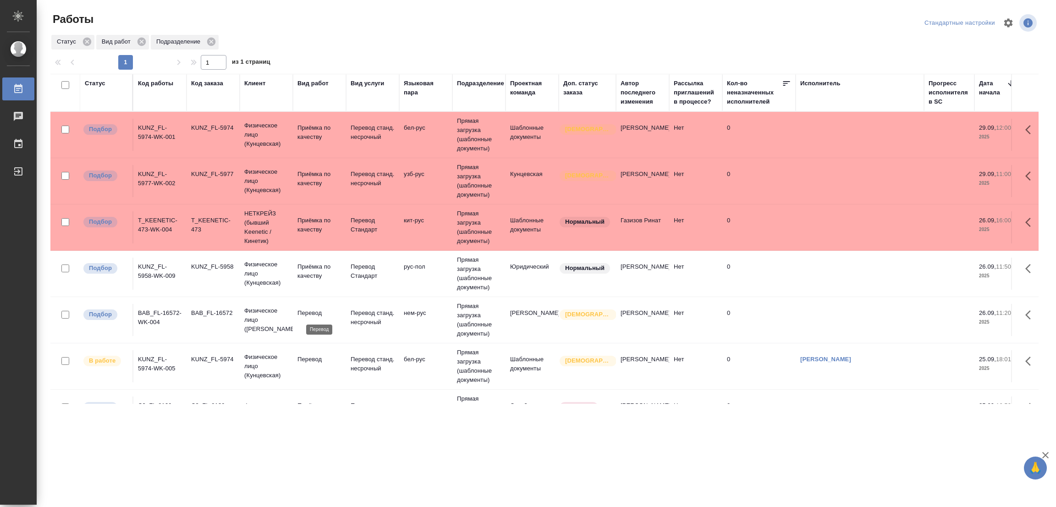
click at [309, 311] on p "Перевод" at bounding box center [319, 312] width 44 height 9
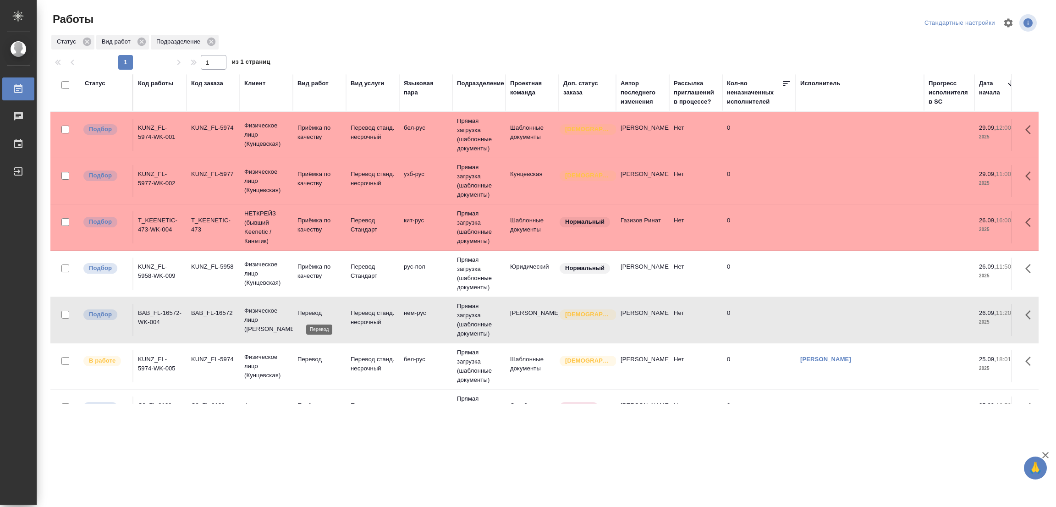
click at [309, 311] on p "Перевод" at bounding box center [319, 312] width 44 height 9
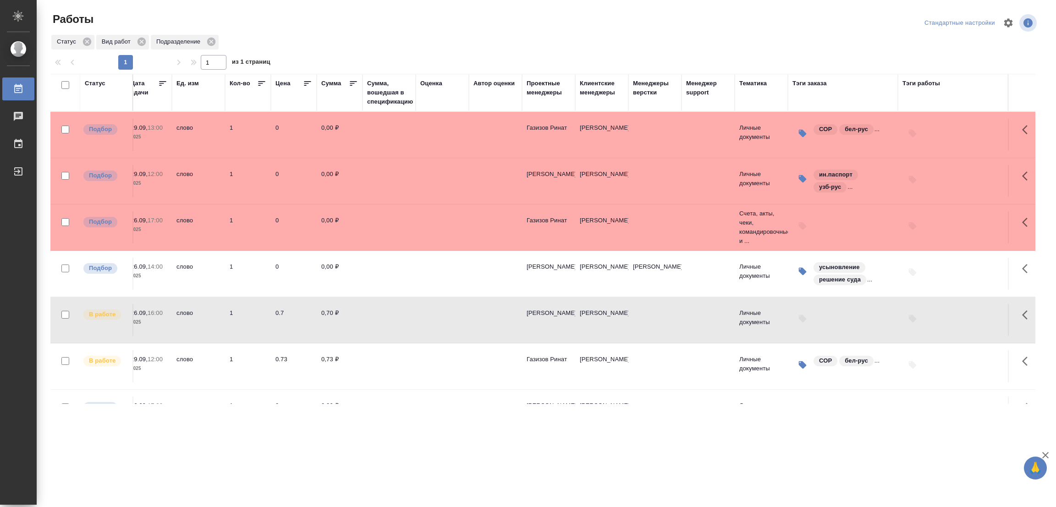
scroll to position [0, 904]
click at [148, 438] on div ".cls-1 fill:#fff; AWATERA Popova Galina Работы 0 Чаты График Выйти Работы Станд…" at bounding box center [528, 253] width 1056 height 507
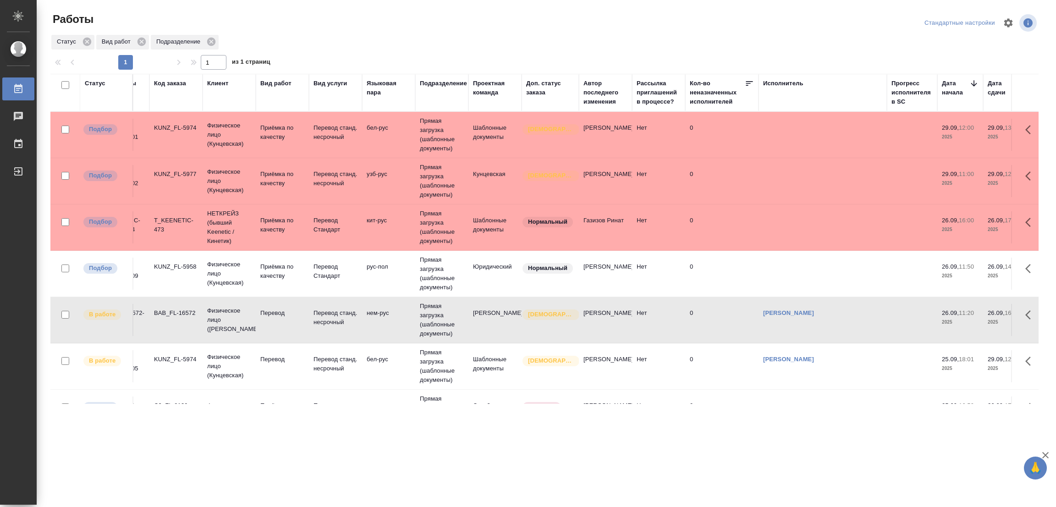
scroll to position [0, 0]
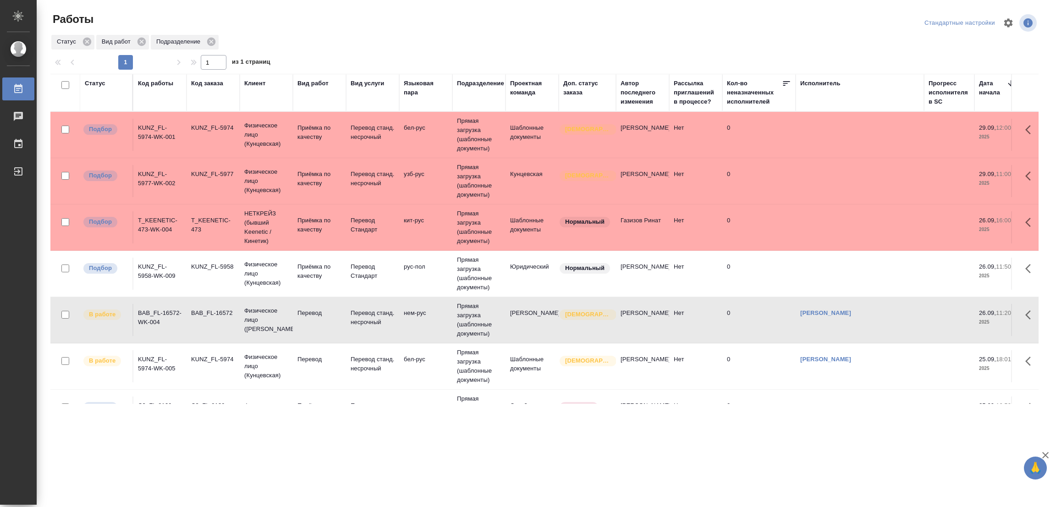
click at [354, 470] on div ".cls-1 fill:#fff; AWATERA Popova Galina Работы 0 Чаты График Выйти Работы Станд…" at bounding box center [528, 253] width 1056 height 507
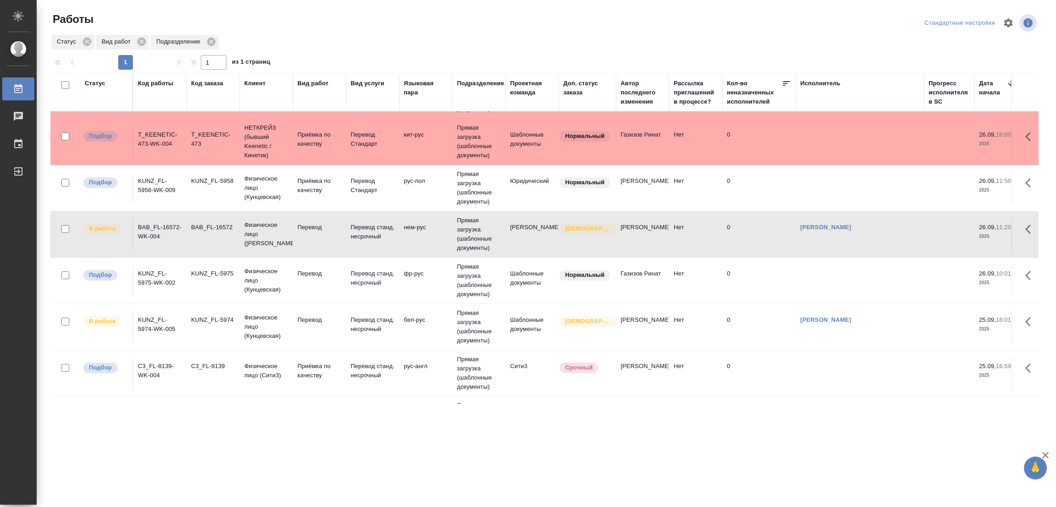
scroll to position [182, 0]
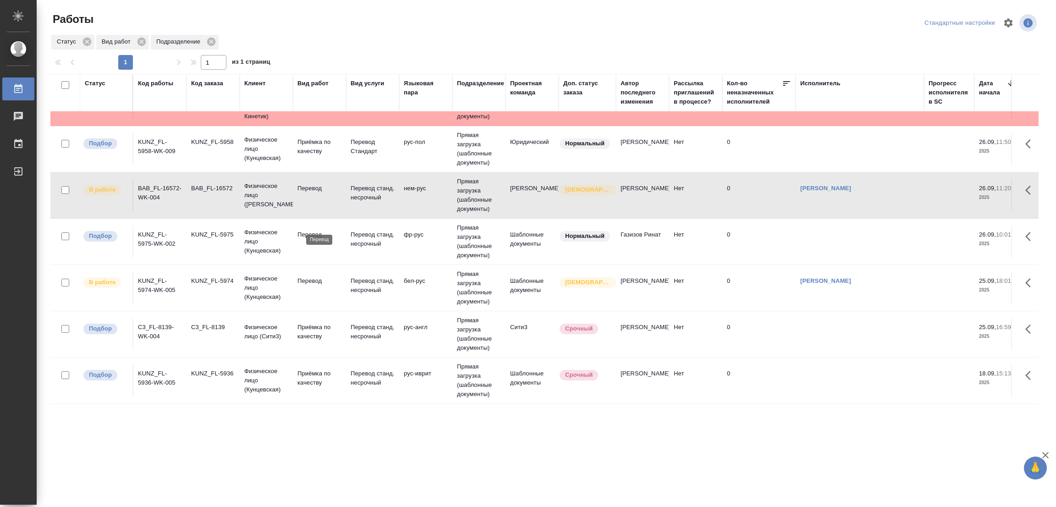
click at [308, 230] on p "Перевод" at bounding box center [319, 234] width 44 height 9
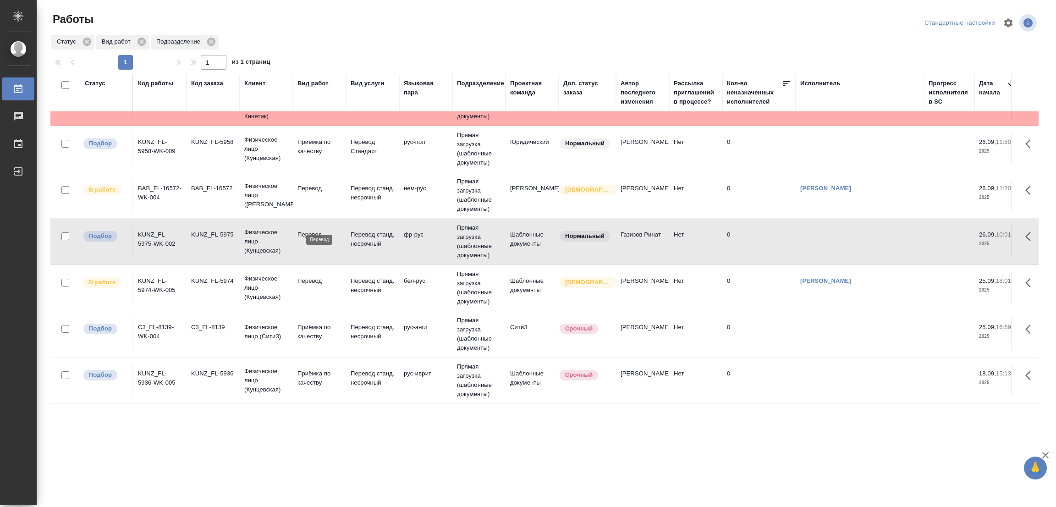
click at [308, 230] on p "Перевод" at bounding box center [319, 234] width 44 height 9
click at [310, 230] on p "Перевод" at bounding box center [319, 234] width 44 height 9
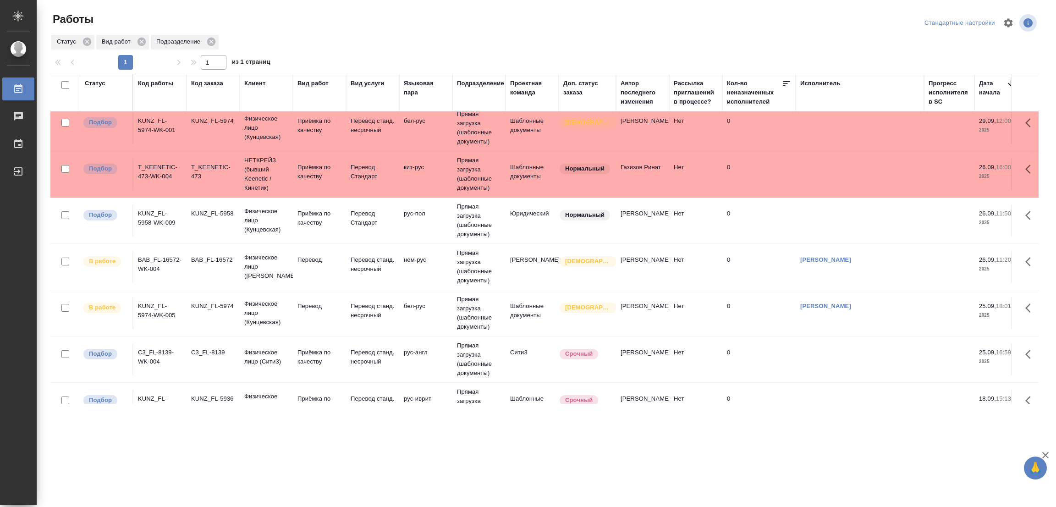
scroll to position [89, 0]
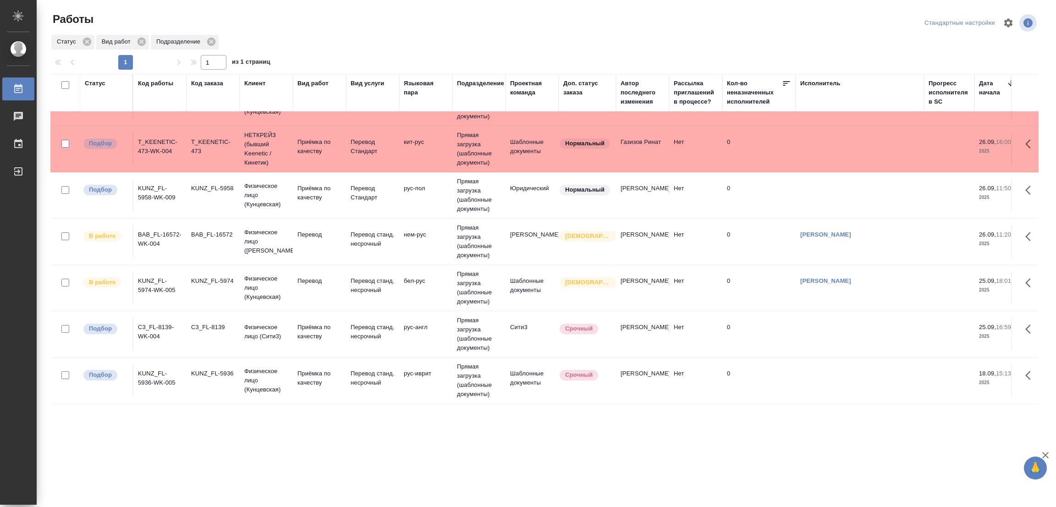
click at [417, 436] on div ".cls-1 fill:#fff; AWATERA Popova Galina Работы 0 Чаты График Выйти Работы Станд…" at bounding box center [528, 253] width 1056 height 507
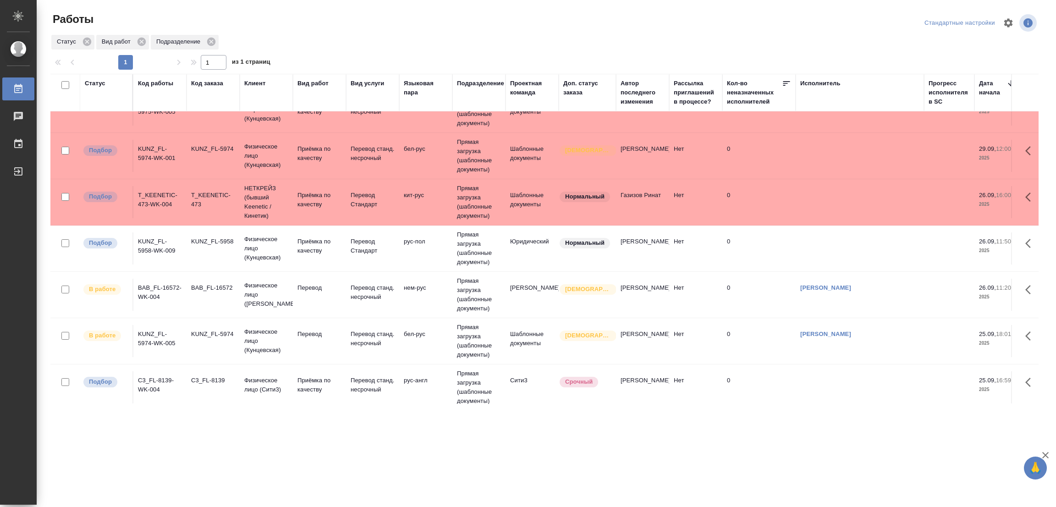
scroll to position [0, 0]
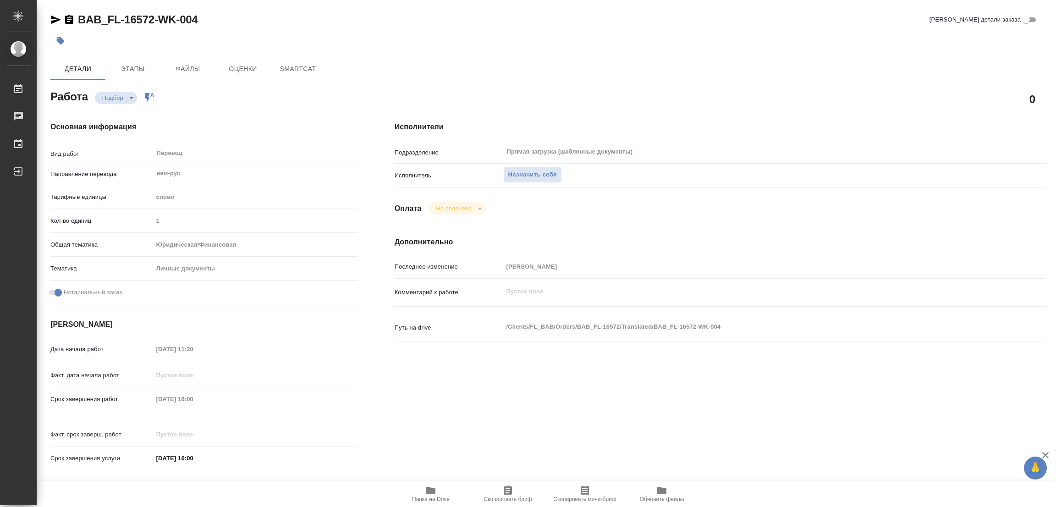
type textarea "x"
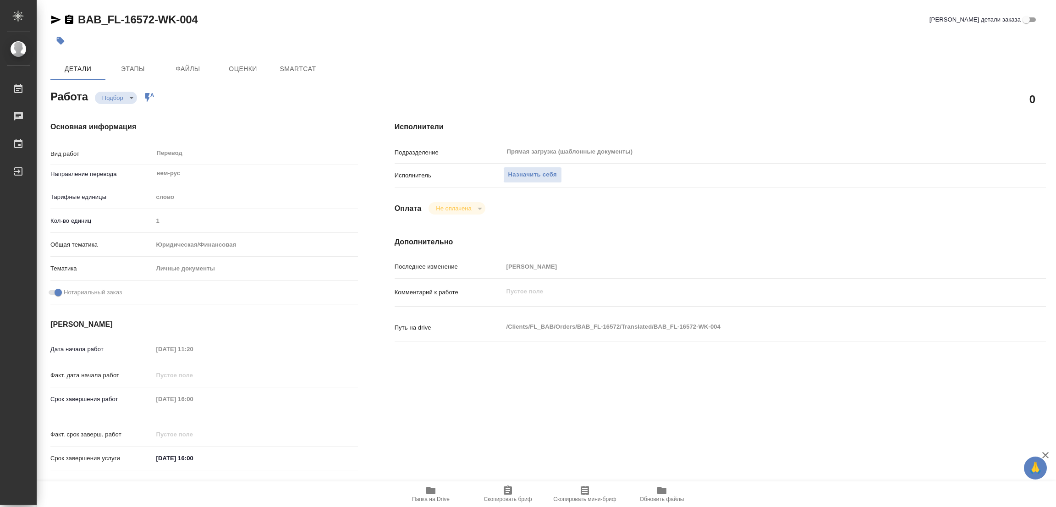
type textarea "x"
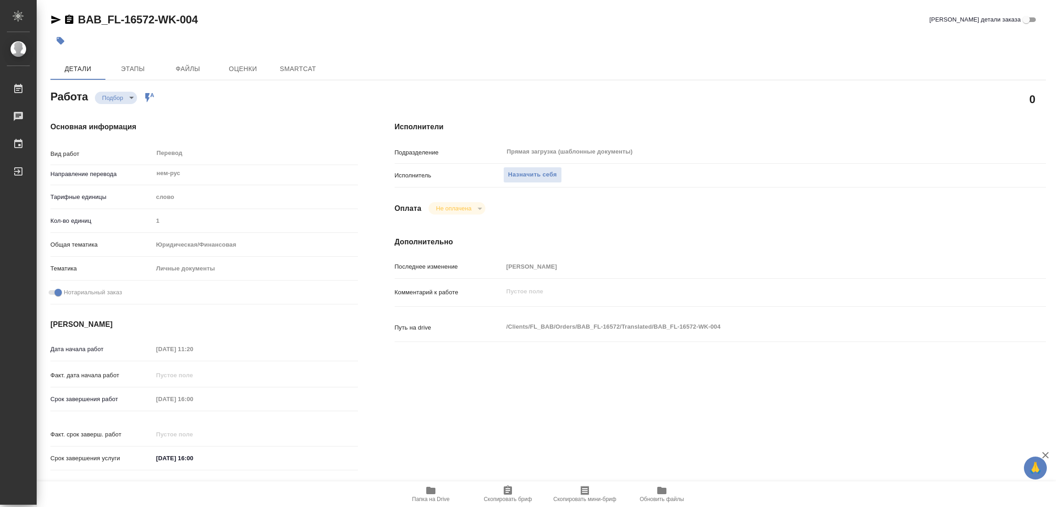
type textarea "x"
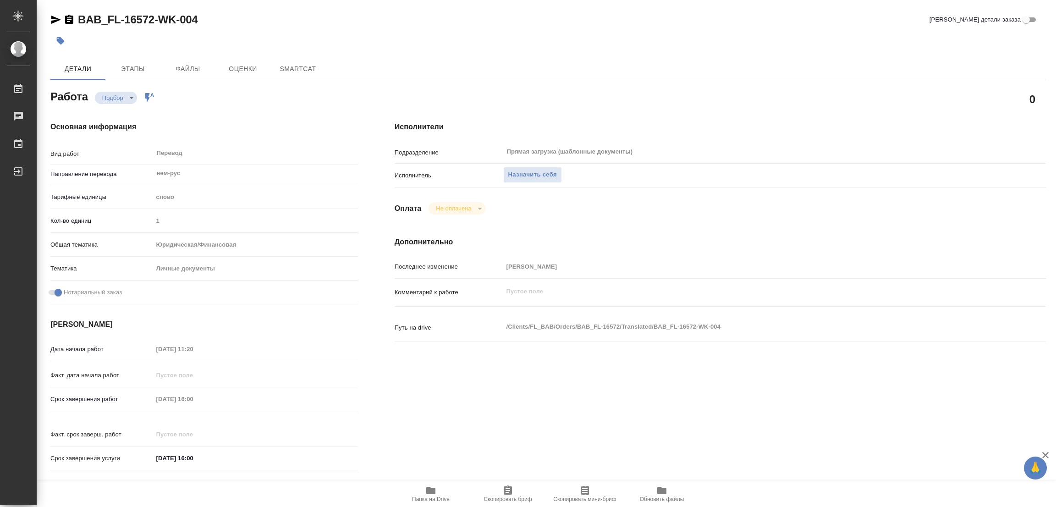
type textarea "x"
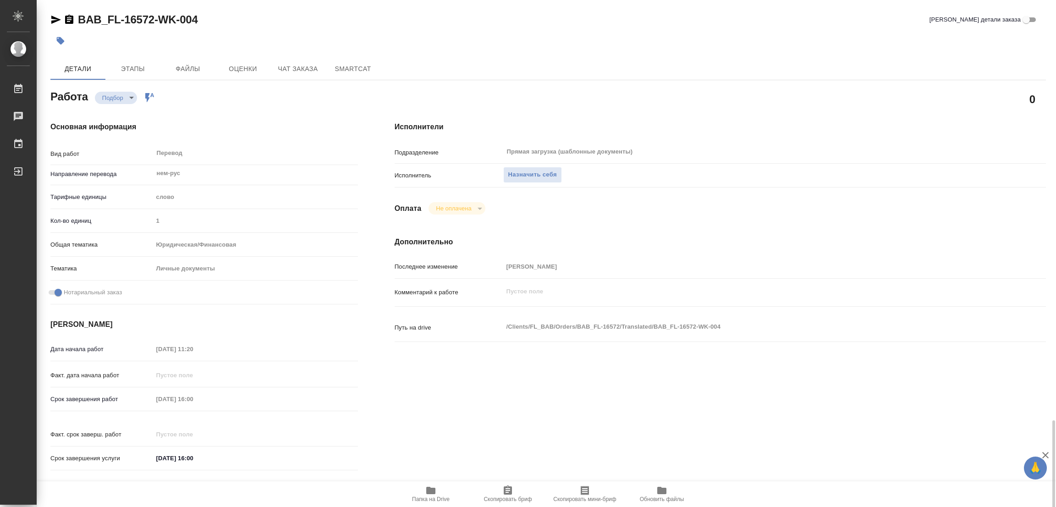
scroll to position [252, 0]
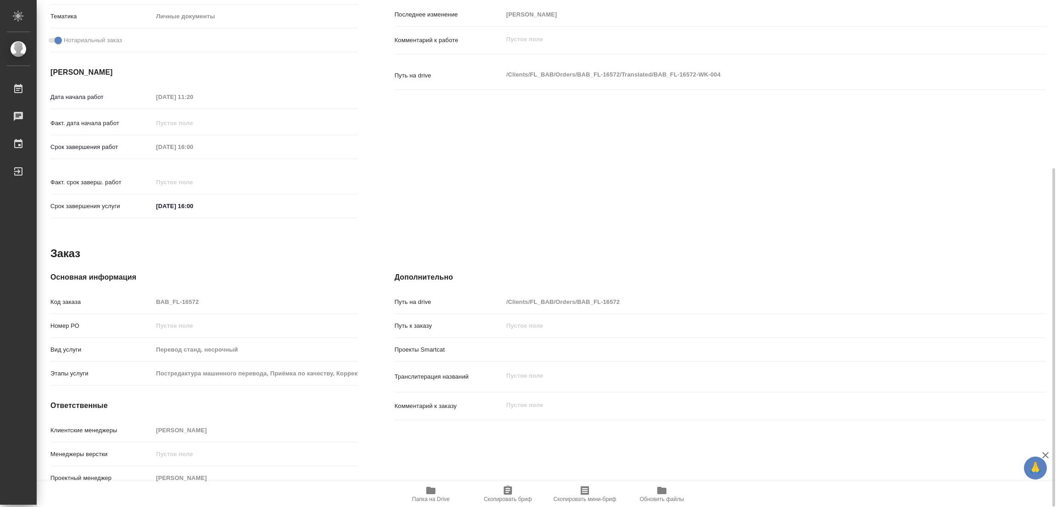
type textarea "x"
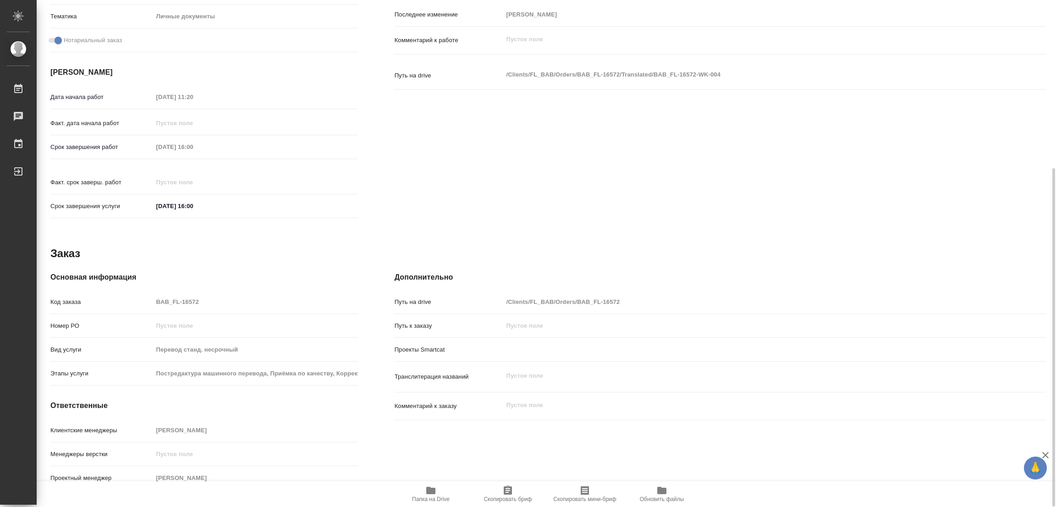
scroll to position [115, 0]
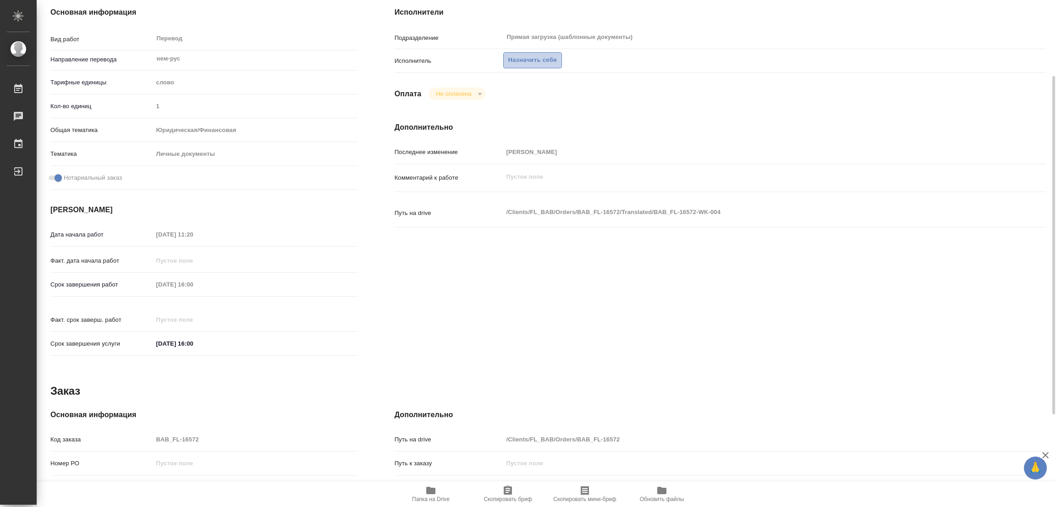
click at [538, 61] on span "Назначить себя" at bounding box center [532, 60] width 49 height 11
type textarea "x"
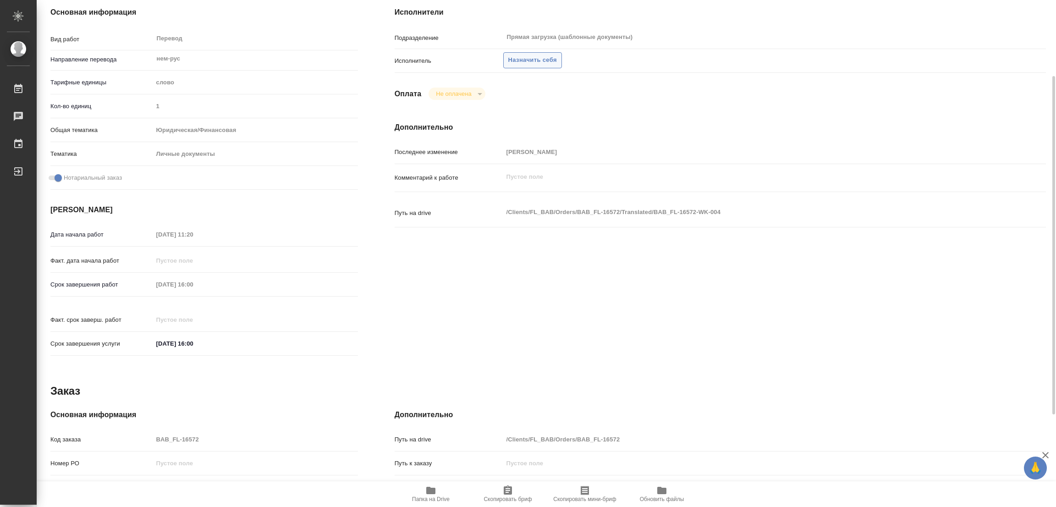
type textarea "x"
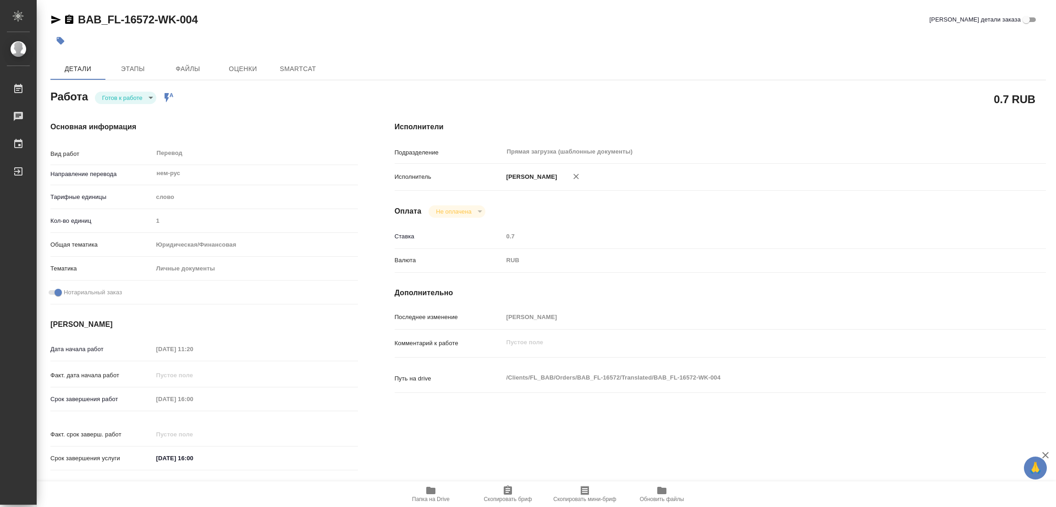
type textarea "x"
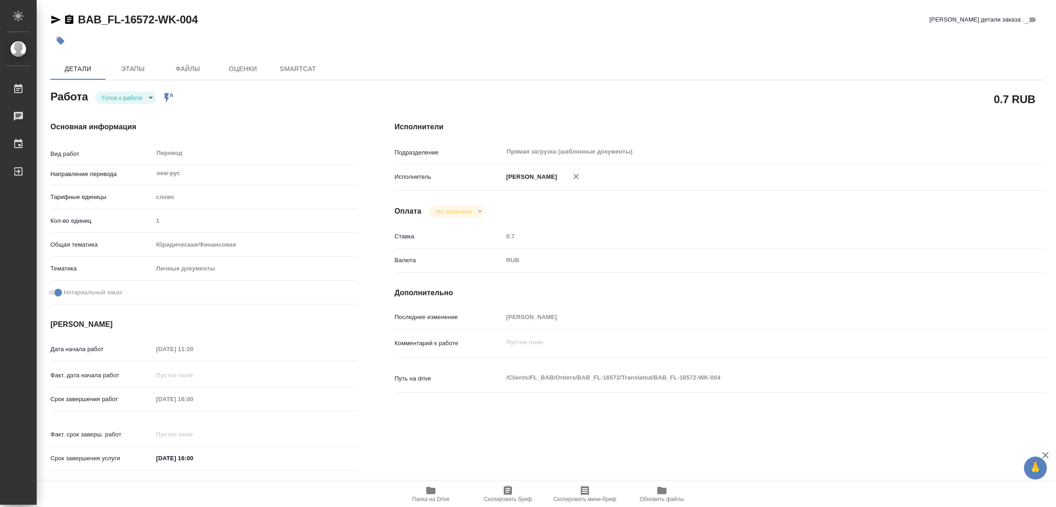
type textarea "x"
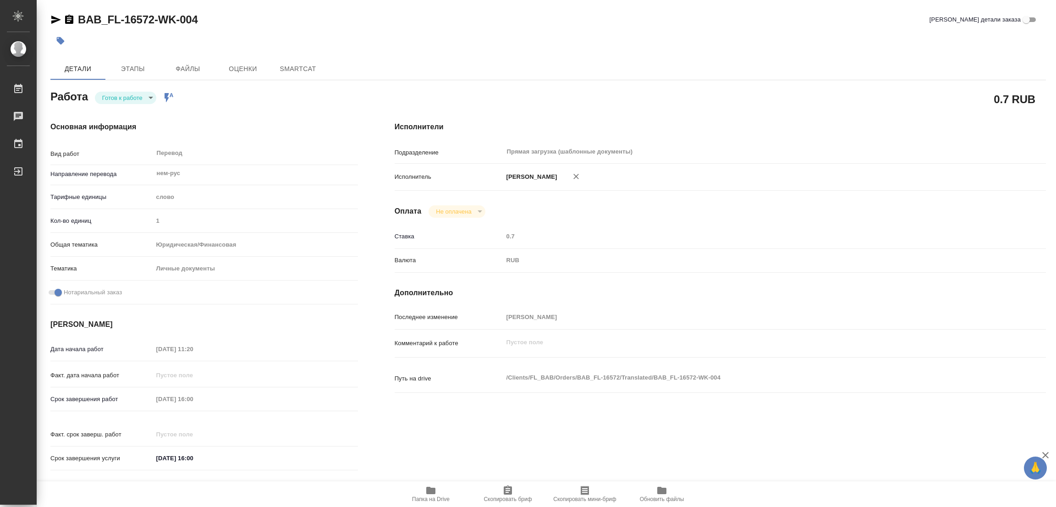
type textarea "x"
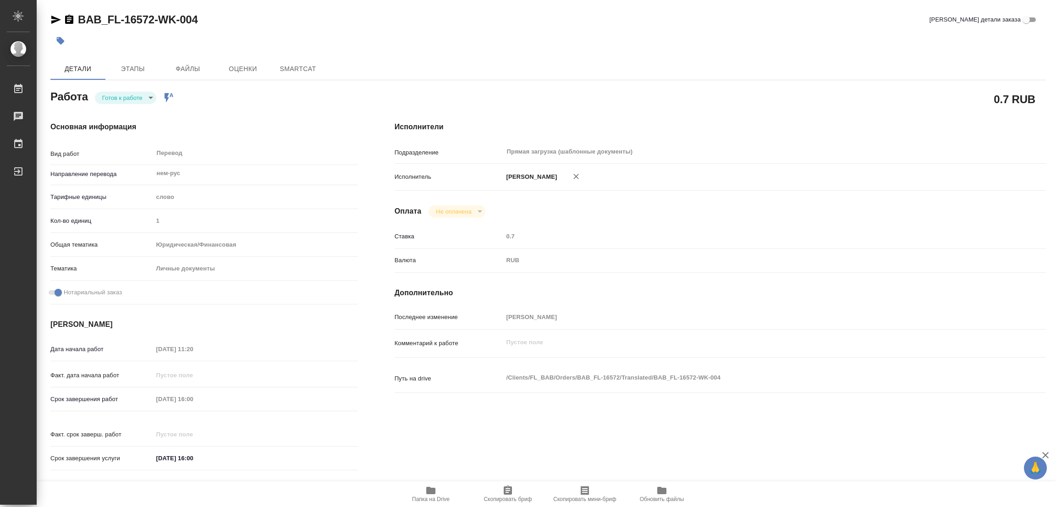
type textarea "x"
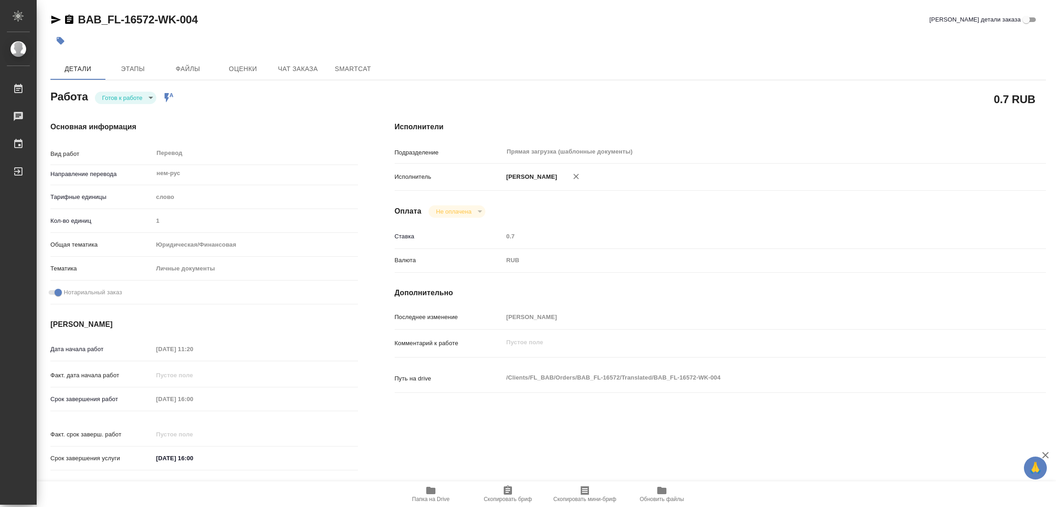
click at [427, 496] on span "Папка на Drive" at bounding box center [431, 499] width 38 height 6
type textarea "x"
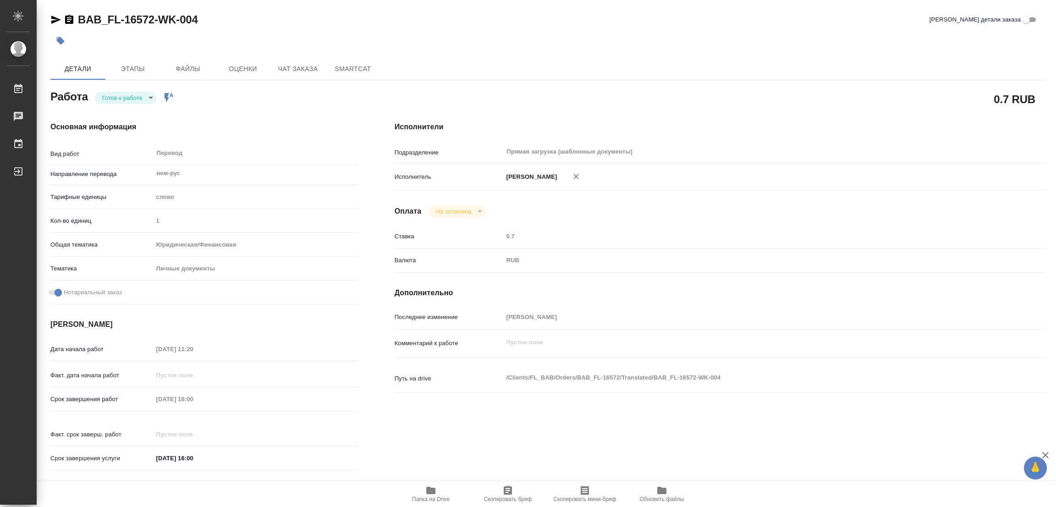
type textarea "x"
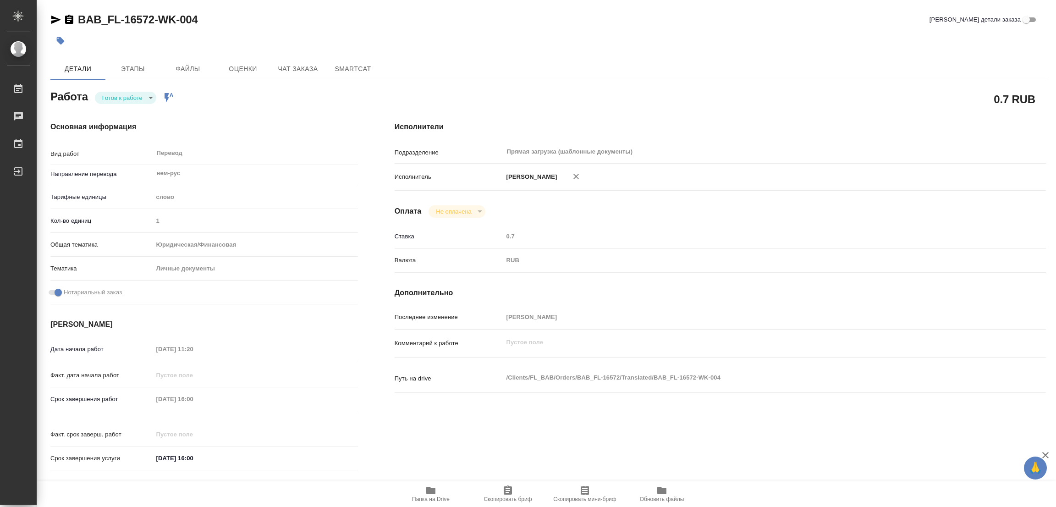
type textarea "x"
click at [121, 97] on body "🙏 .cls-1 fill:#fff; AWATERA [PERSON_NAME] Работы 0 Чаты График Выйти BAB_FL-165…" at bounding box center [528, 253] width 1056 height 507
click at [121, 97] on button "В работе" at bounding box center [117, 98] width 30 height 10
type textarea "x"
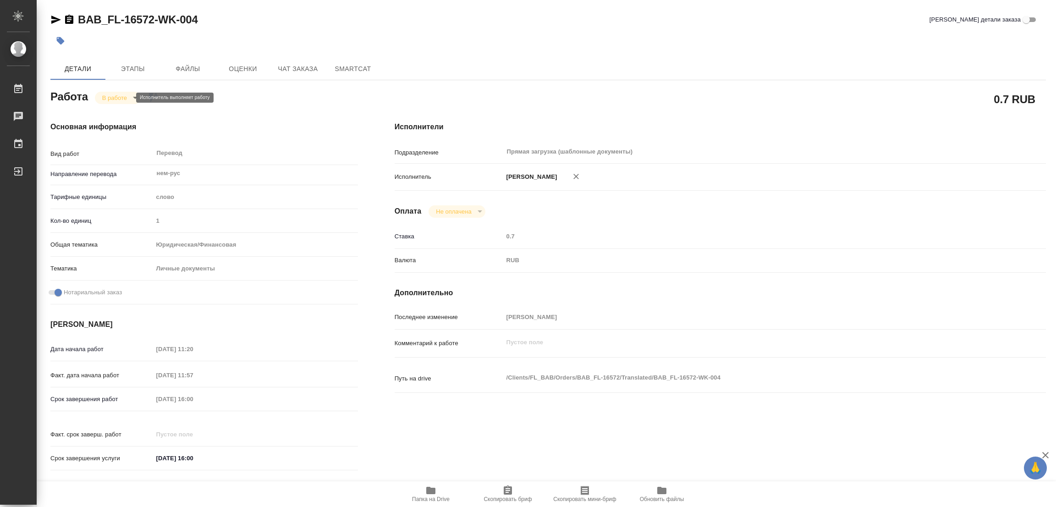
type textarea "x"
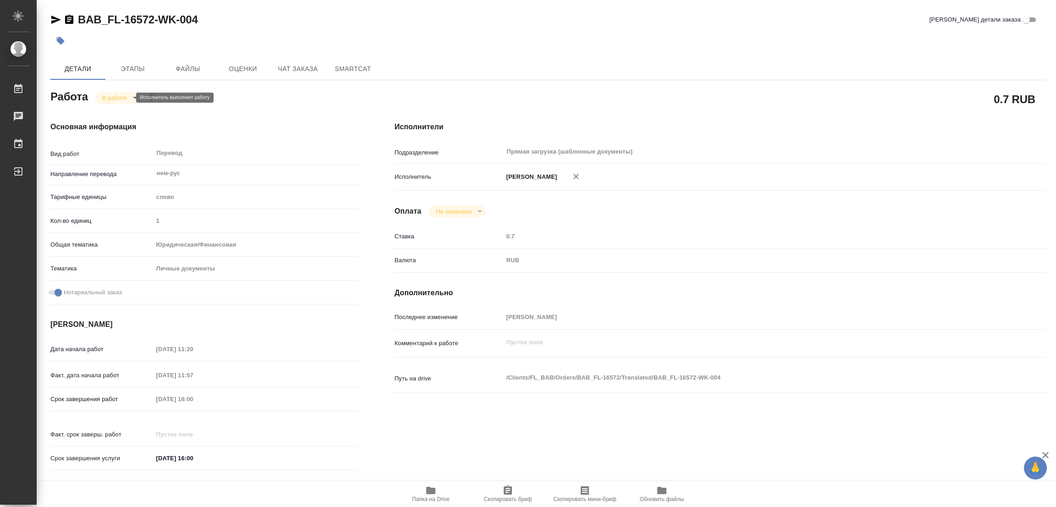
type textarea "x"
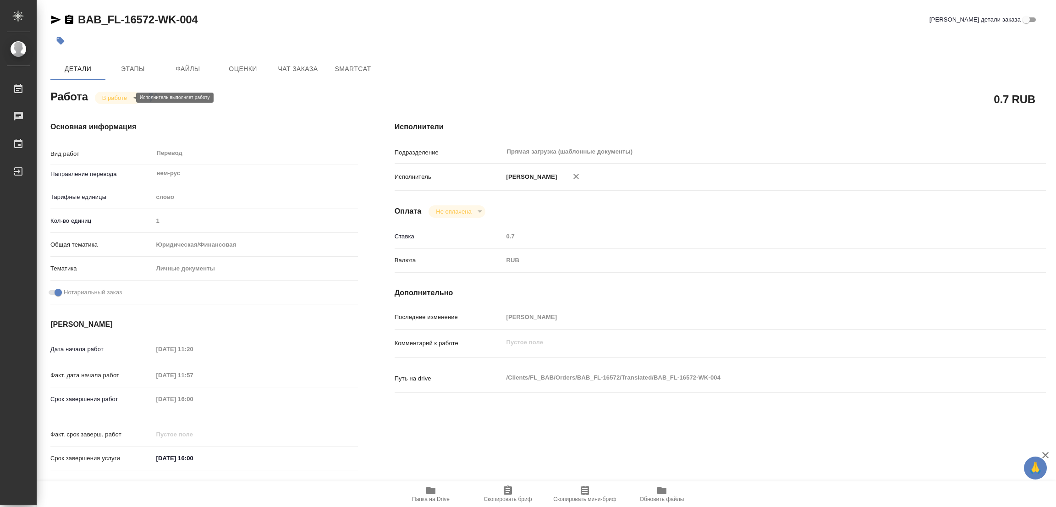
type textarea "x"
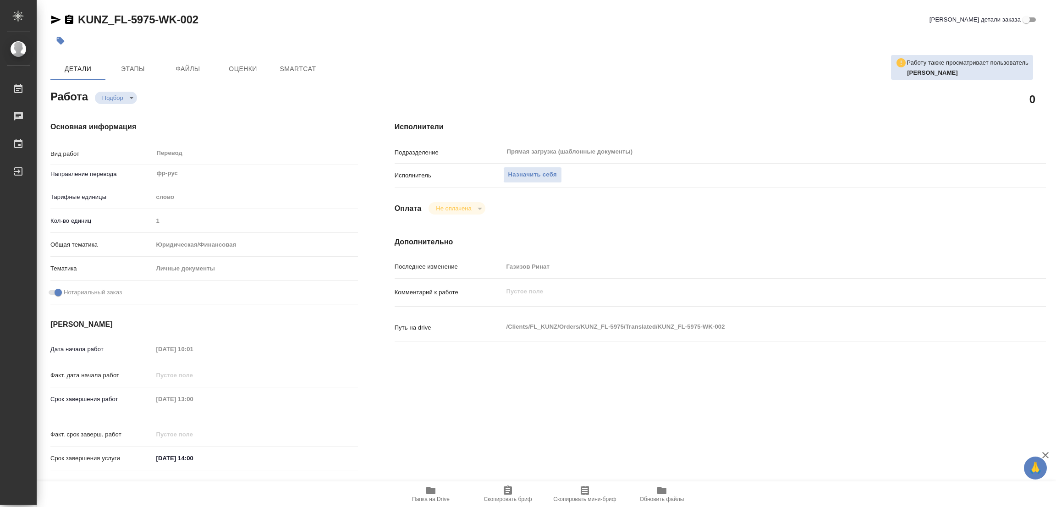
type textarea "x"
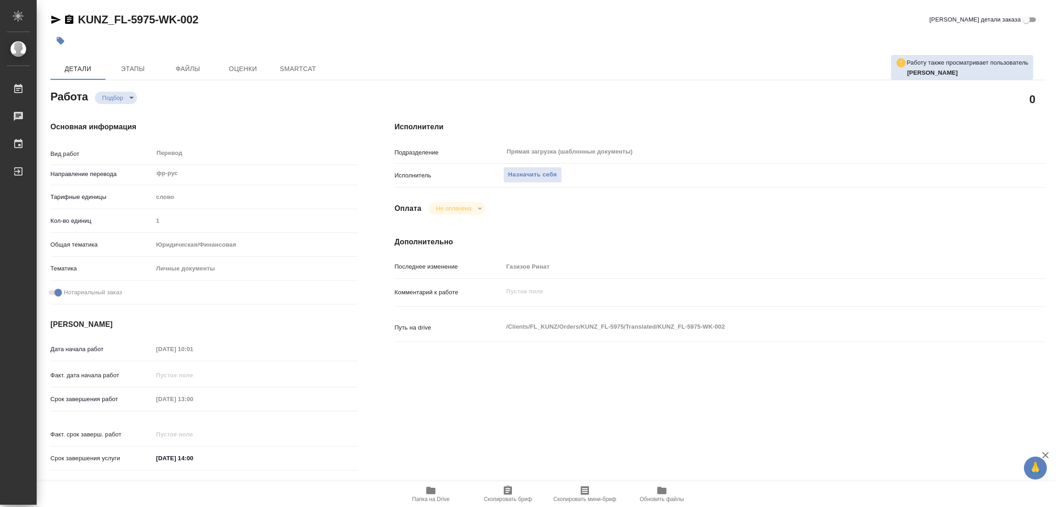
type textarea "x"
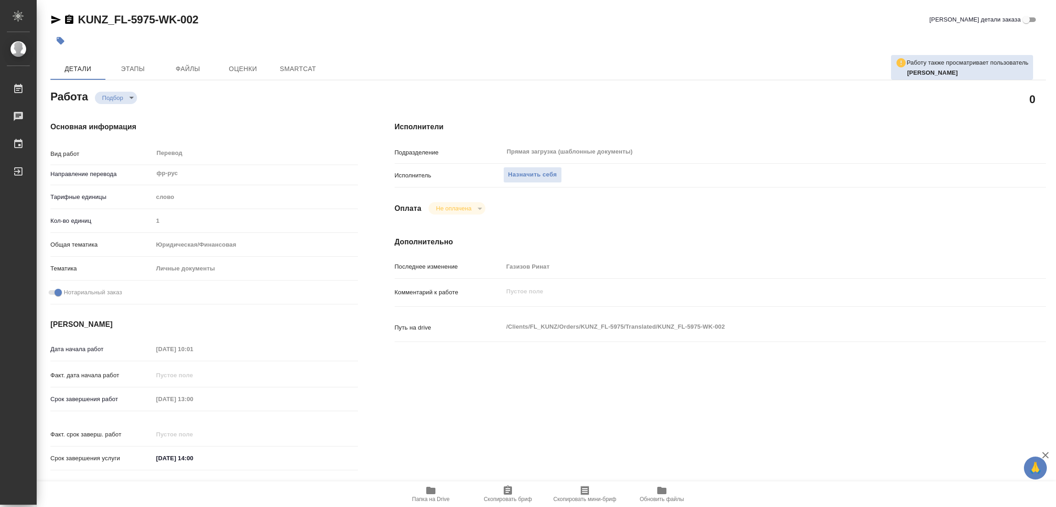
scroll to position [252, 0]
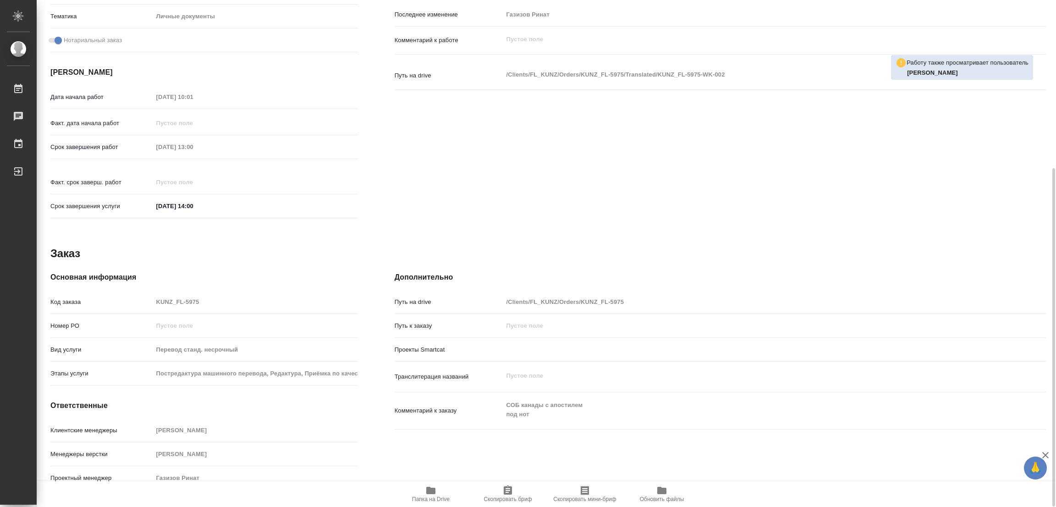
type textarea "x"
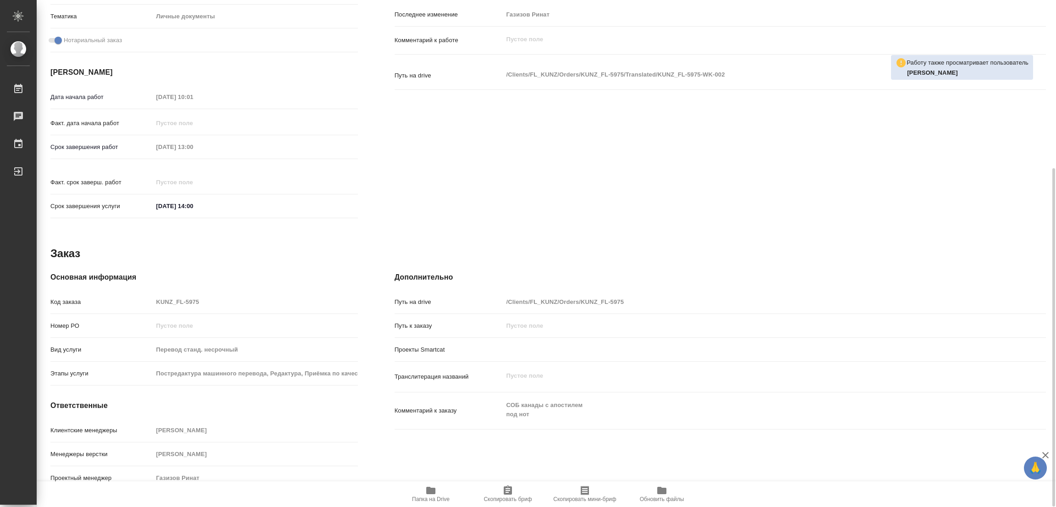
type textarea "x"
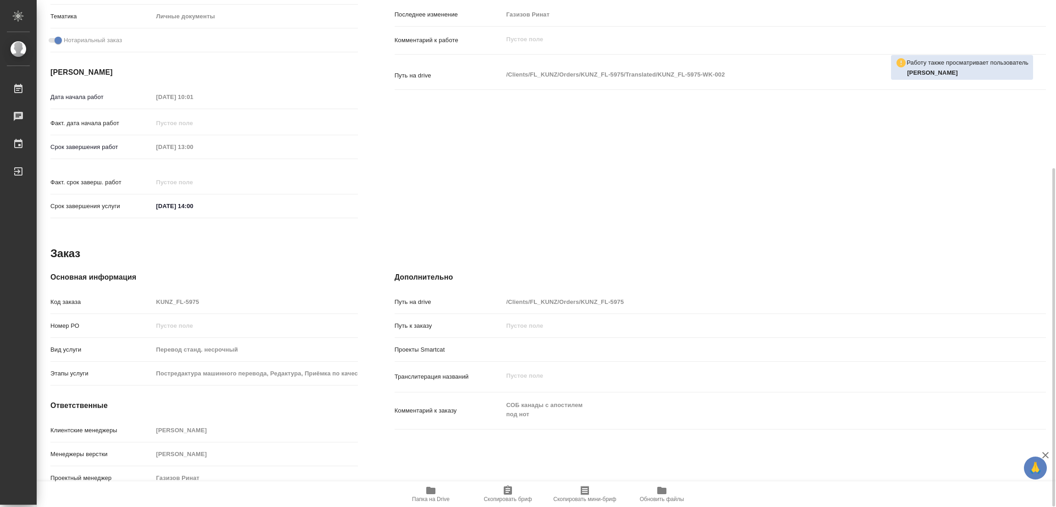
type textarea "x"
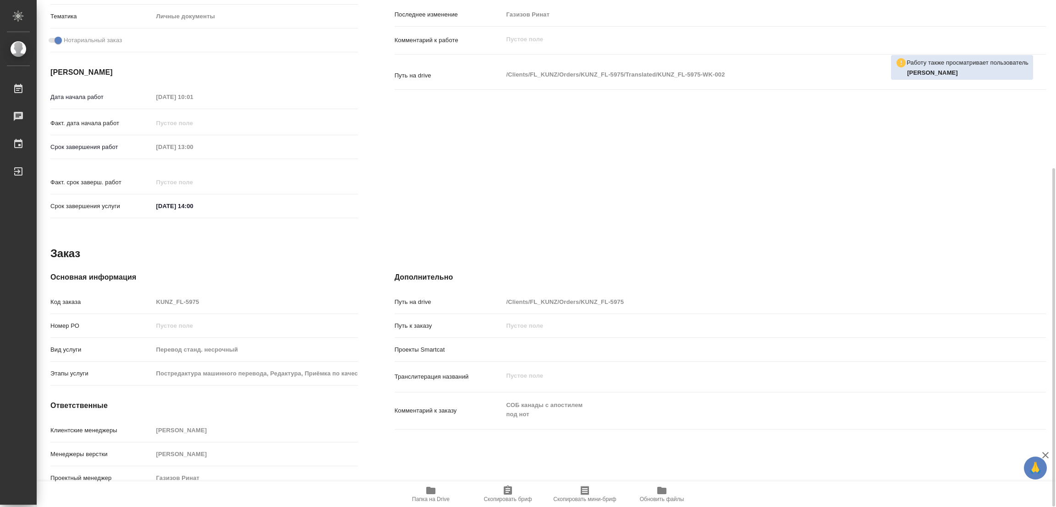
type textarea "x"
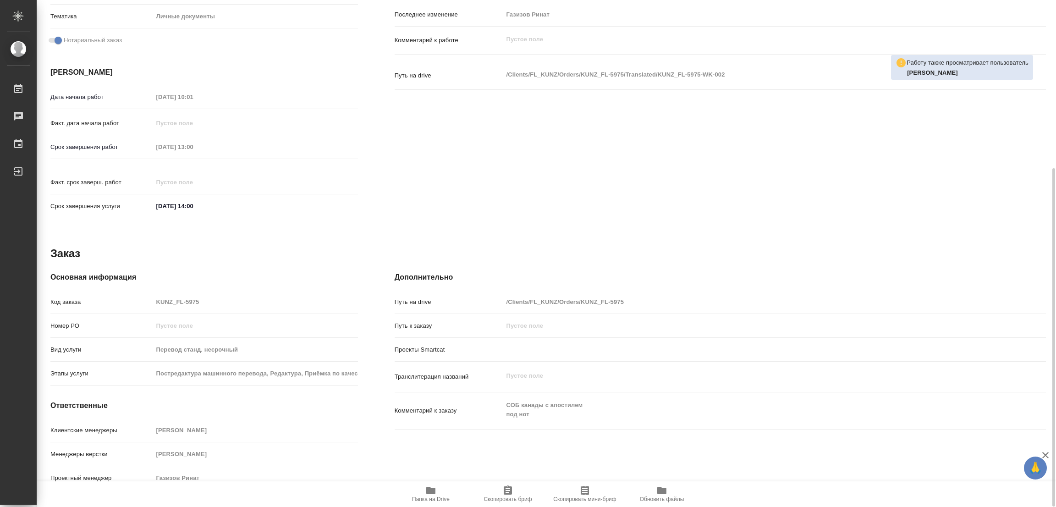
scroll to position [0, 0]
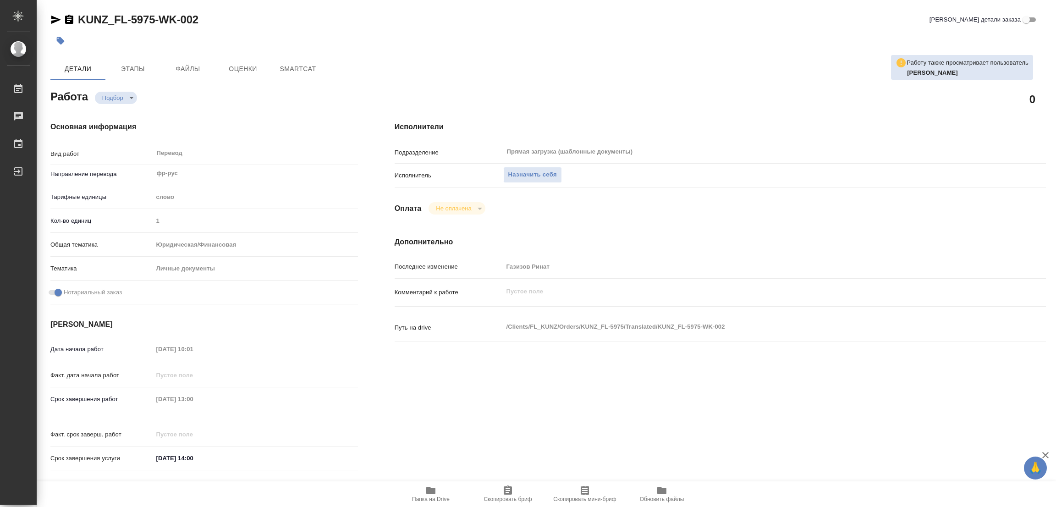
type textarea "x"
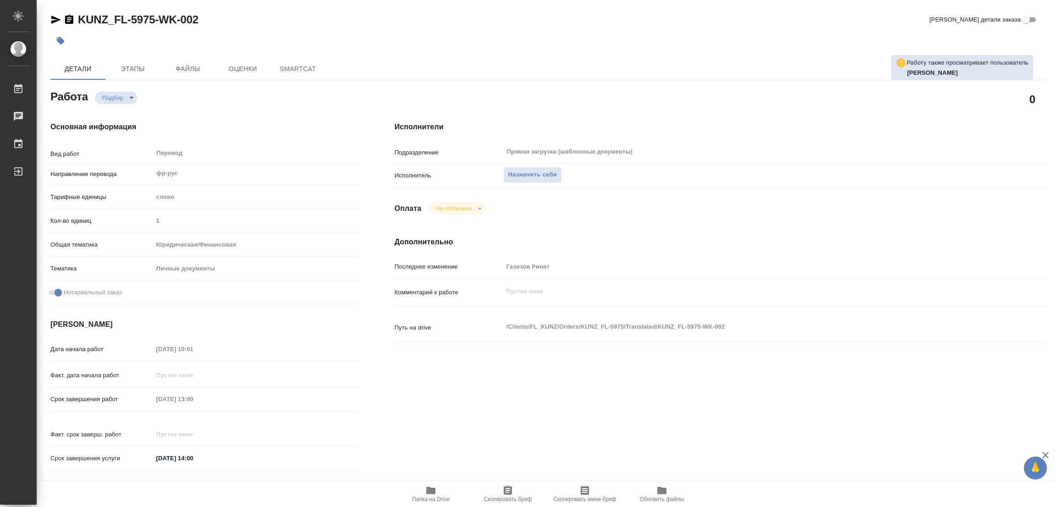
type textarea "x"
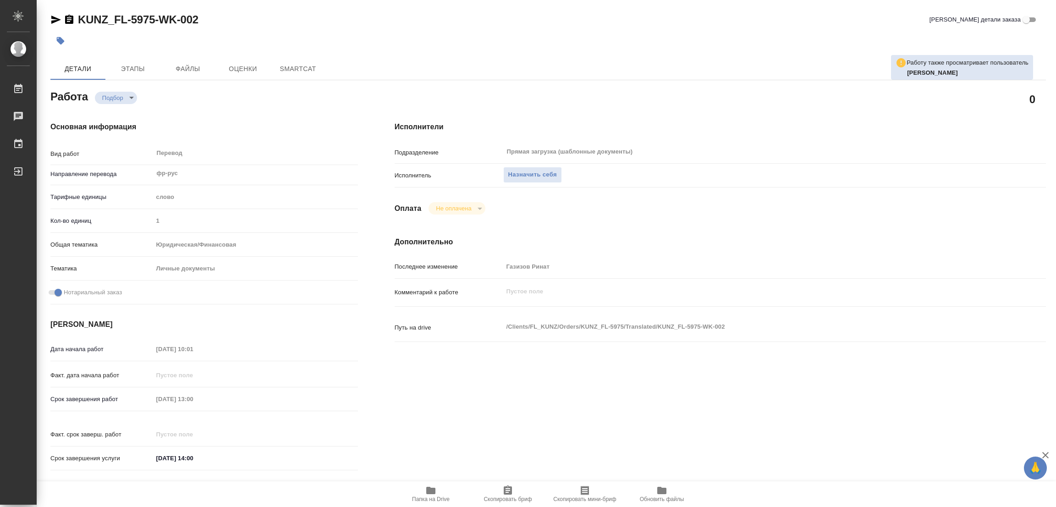
type textarea "x"
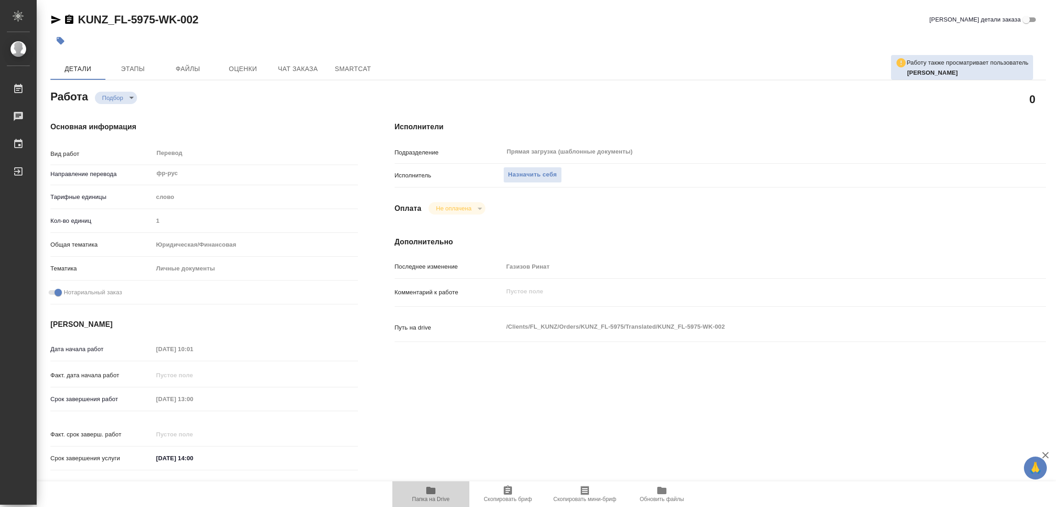
click at [430, 492] on icon "button" at bounding box center [430, 490] width 9 height 7
type textarea "x"
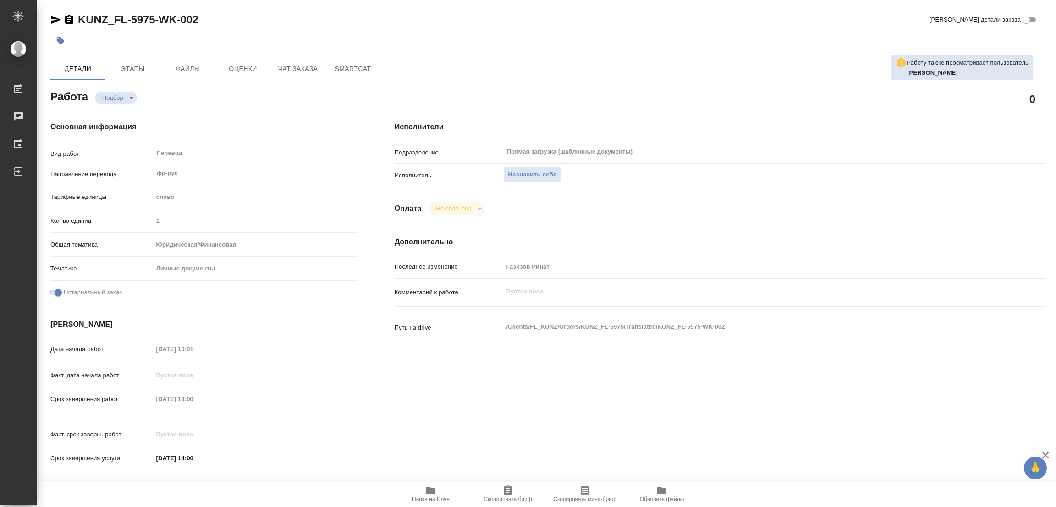
type textarea "x"
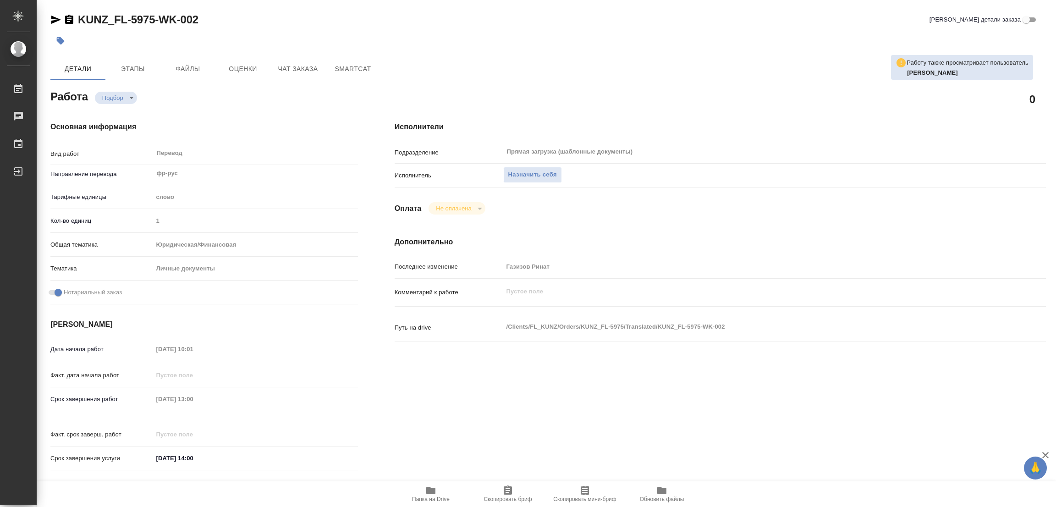
type textarea "x"
